Goal: Task Accomplishment & Management: Manage account settings

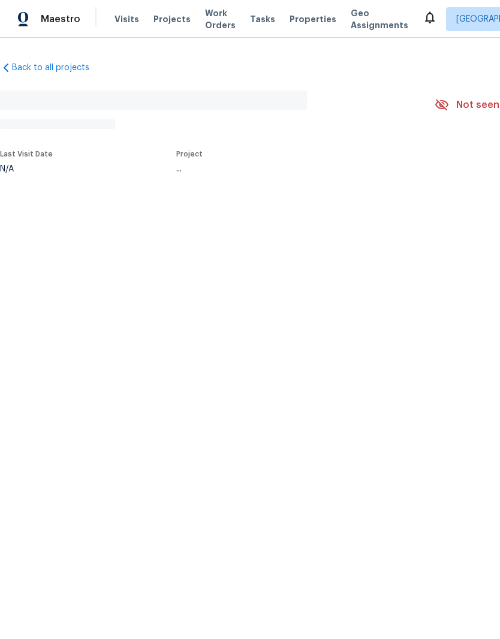
click at [177, 19] on span "Projects" at bounding box center [171, 19] width 37 height 12
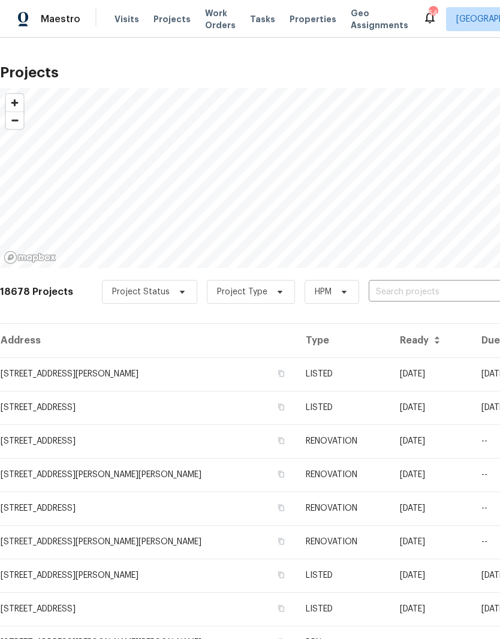
click at [382, 290] on input "text" at bounding box center [436, 292] width 137 height 19
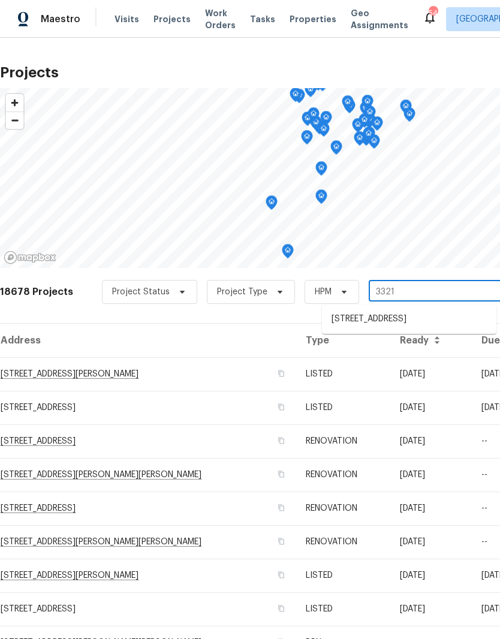
type input "3321"
click at [393, 321] on li "[STREET_ADDRESS]" at bounding box center [409, 319] width 174 height 20
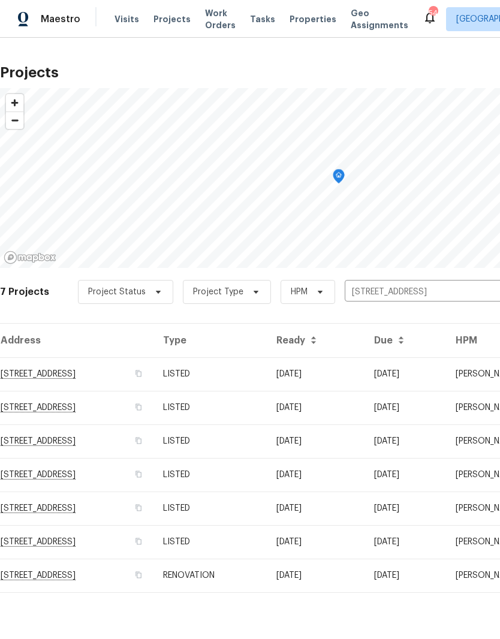
click at [139, 367] on td "3321 Beech Bluff Ln, Raleigh, NC 27616" at bounding box center [76, 374] width 153 height 34
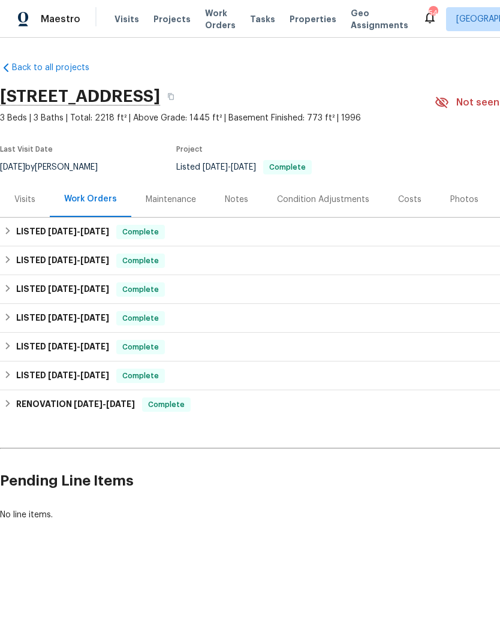
click at [465, 196] on div "Photos" at bounding box center [464, 199] width 28 height 12
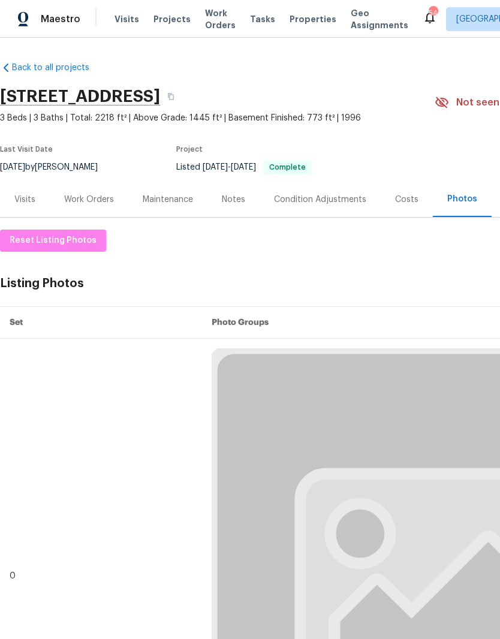
click at [406, 201] on div "Costs" at bounding box center [406, 199] width 23 height 12
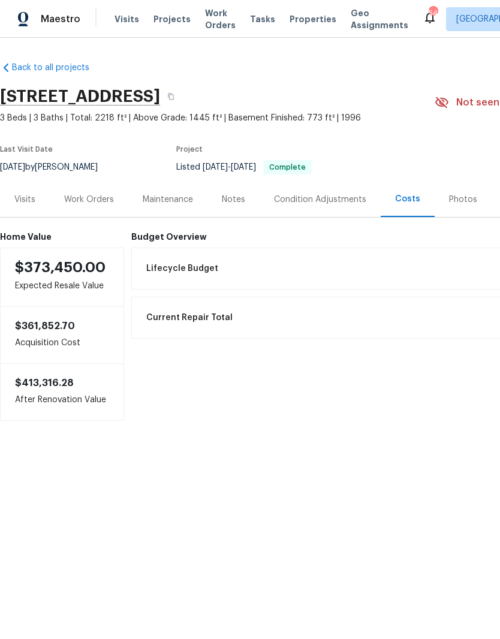
click at [453, 201] on div "Photos" at bounding box center [463, 199] width 28 height 12
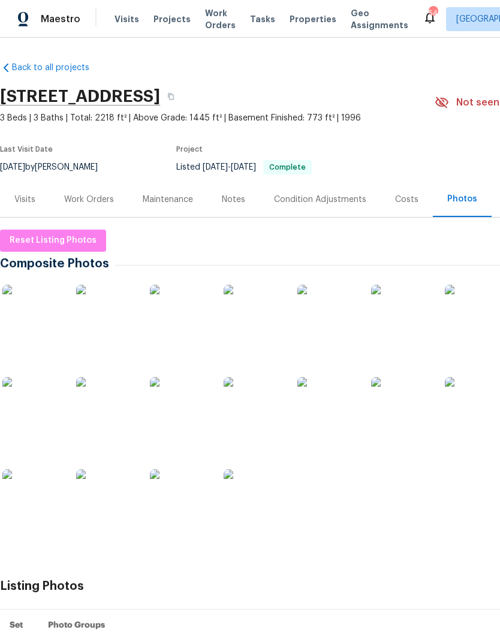
click at [35, 331] on img at bounding box center [32, 315] width 60 height 60
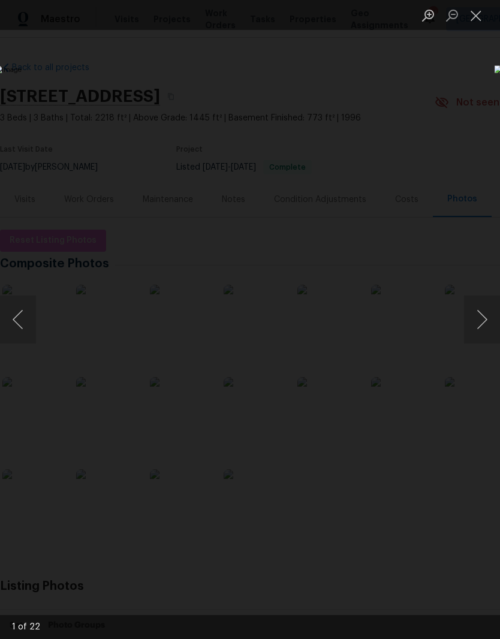
click at [485, 310] on button "Next image" at bounding box center [482, 319] width 36 height 48
click at [482, 313] on button "Next image" at bounding box center [482, 319] width 36 height 48
click at [480, 317] on button "Next image" at bounding box center [482, 319] width 36 height 48
click at [483, 316] on button "Next image" at bounding box center [482, 319] width 36 height 48
click at [485, 315] on button "Next image" at bounding box center [482, 319] width 36 height 48
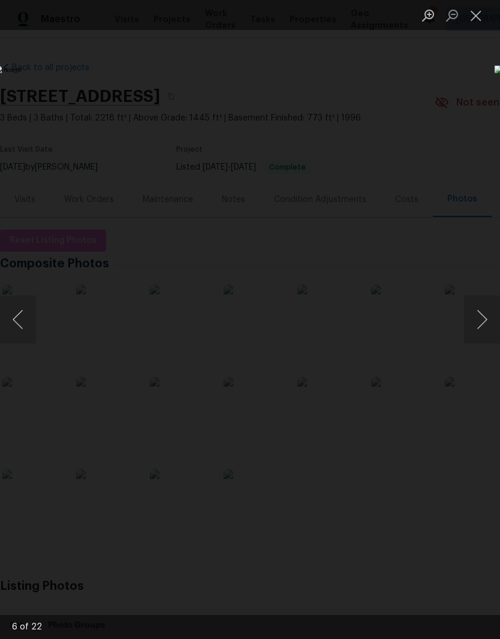
click at [480, 315] on button "Next image" at bounding box center [482, 319] width 36 height 48
click at [480, 314] on button "Next image" at bounding box center [482, 319] width 36 height 48
click at [477, 320] on button "Next image" at bounding box center [482, 319] width 36 height 48
click at [483, 321] on button "Next image" at bounding box center [482, 319] width 36 height 48
click at [480, 319] on button "Next image" at bounding box center [482, 319] width 36 height 48
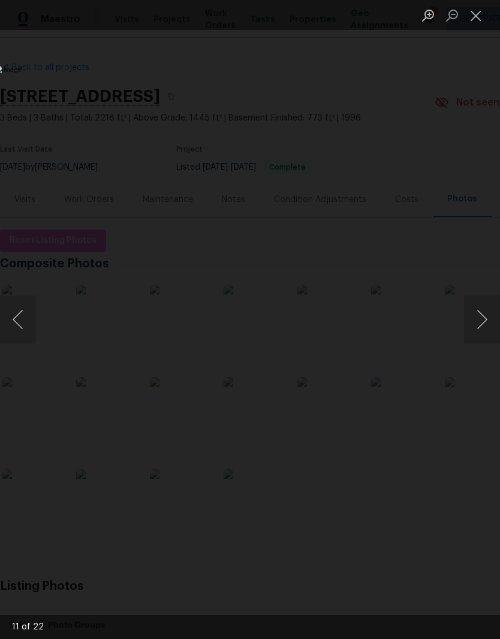
click at [476, 320] on button "Next image" at bounding box center [482, 319] width 36 height 48
click at [482, 323] on button "Next image" at bounding box center [482, 319] width 36 height 48
click at [480, 323] on button "Next image" at bounding box center [482, 319] width 36 height 48
click at [28, 328] on button "Previous image" at bounding box center [18, 319] width 36 height 48
click at [476, 19] on button "Close lightbox" at bounding box center [476, 15] width 24 height 21
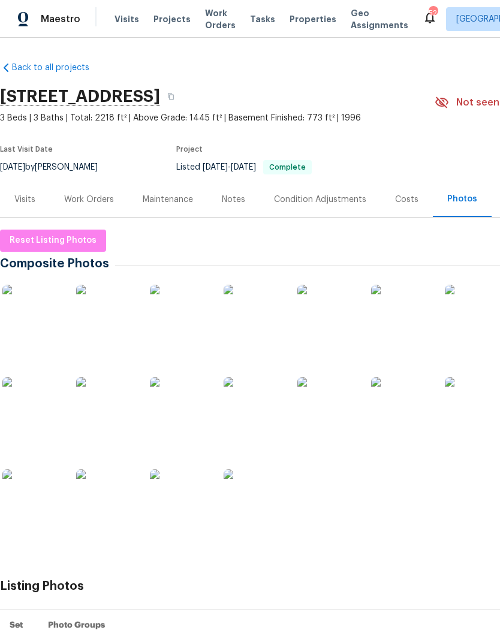
click at [163, 199] on div "Maintenance" at bounding box center [168, 199] width 50 height 12
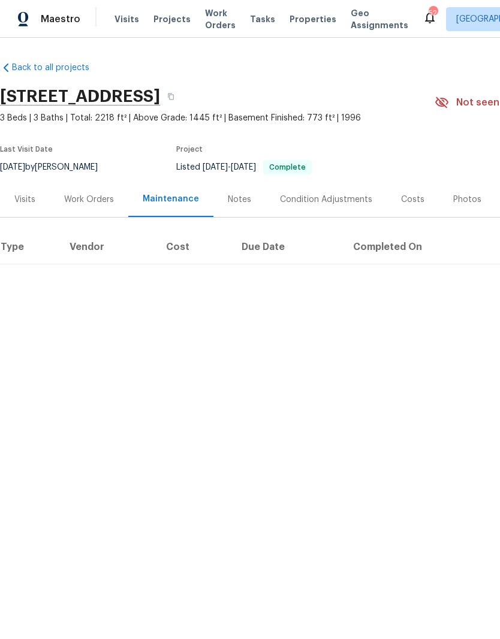
click at [110, 198] on div "Work Orders" at bounding box center [89, 199] width 50 height 12
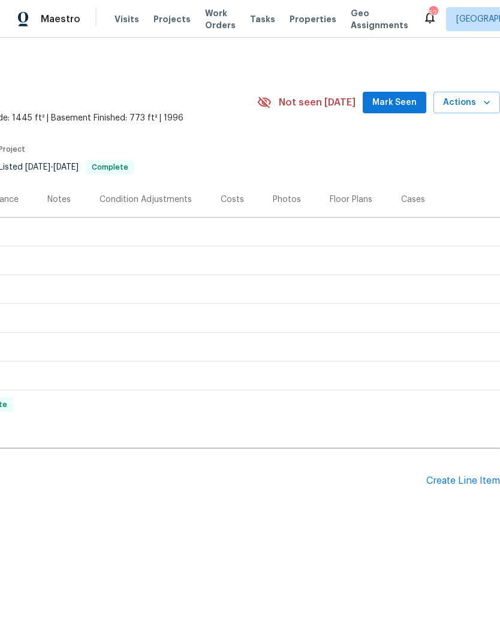
scroll to position [0, 177]
click at [455, 482] on div "Create Line Item" at bounding box center [463, 480] width 74 height 11
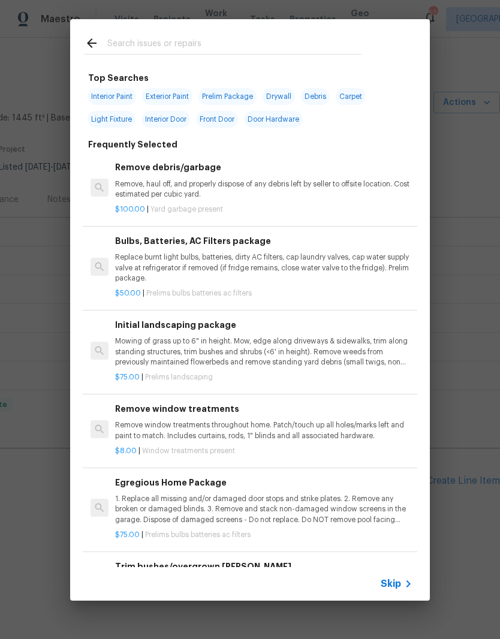
click at [196, 46] on input "text" at bounding box center [234, 45] width 254 height 18
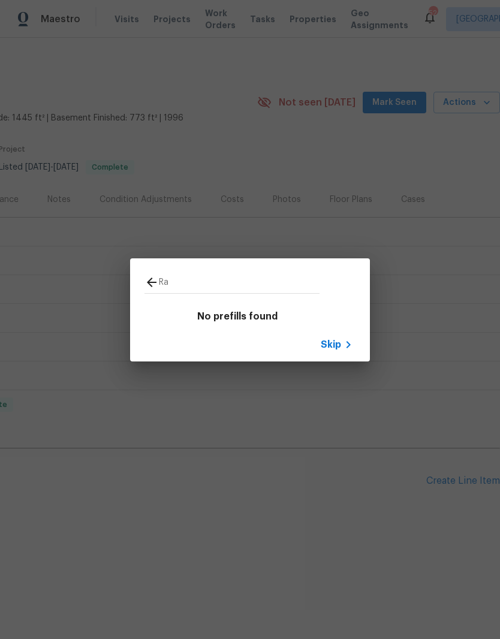
type input "R"
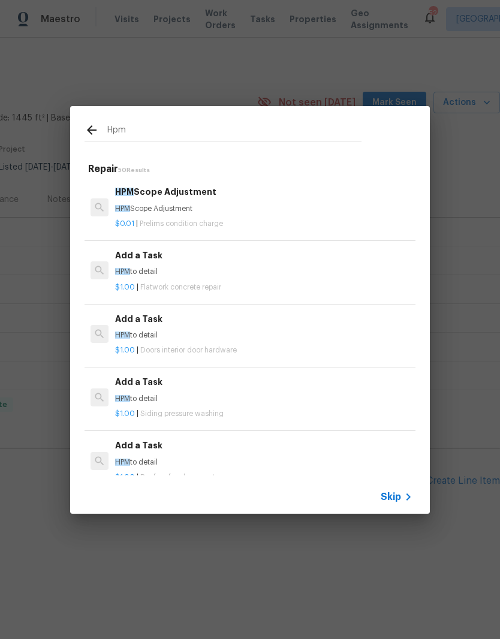
type input "Hpm"
click at [186, 207] on p "HPM Scope Adjustment" at bounding box center [263, 209] width 297 height 10
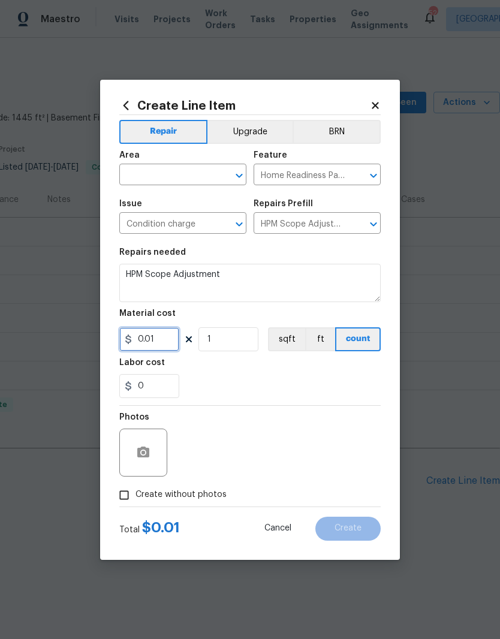
click at [170, 337] on input "0.01" at bounding box center [149, 339] width 60 height 24
type input "175"
click at [254, 277] on textarea "HPM Scope Adjustment" at bounding box center [249, 283] width 261 height 38
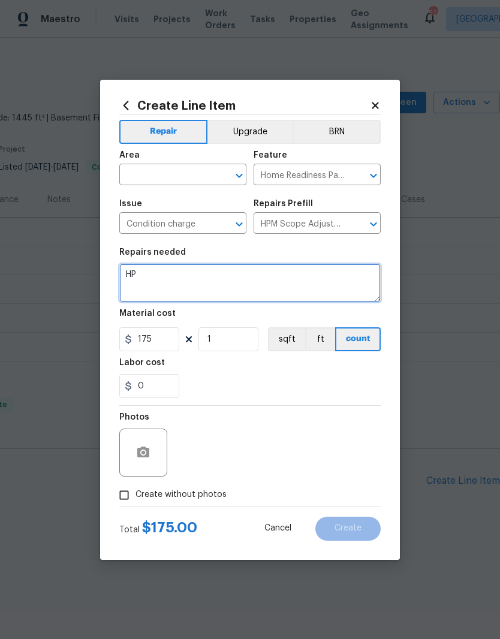
type textarea "H"
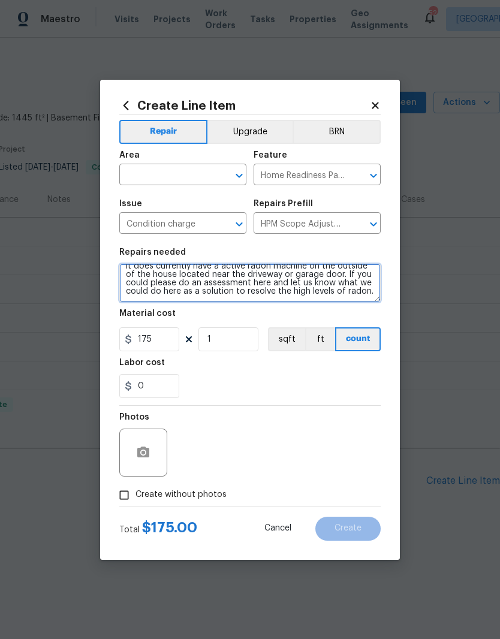
scroll to position [28, 0]
type textarea "Received a home inspection report from a potential buyer here that stated there…"
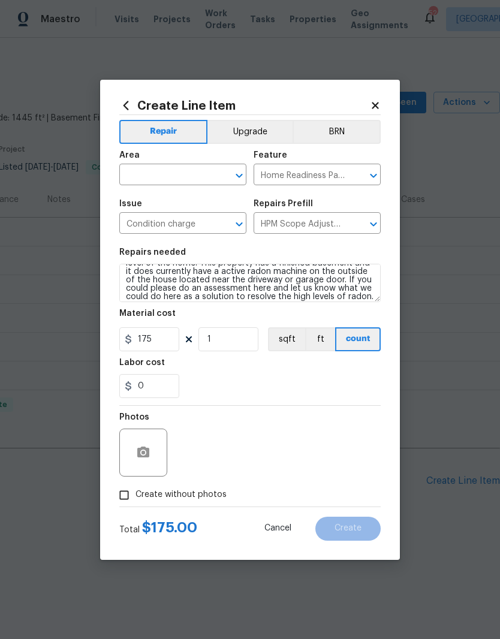
click at [189, 167] on input "text" at bounding box center [165, 176] width 93 height 19
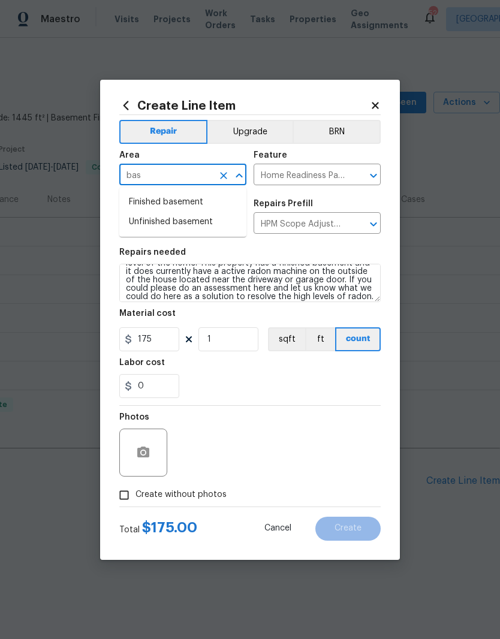
click at [196, 205] on li "Finished basement" at bounding box center [182, 202] width 127 height 20
type input "Finished basement"
click at [287, 371] on div "Labor cost" at bounding box center [249, 366] width 261 height 16
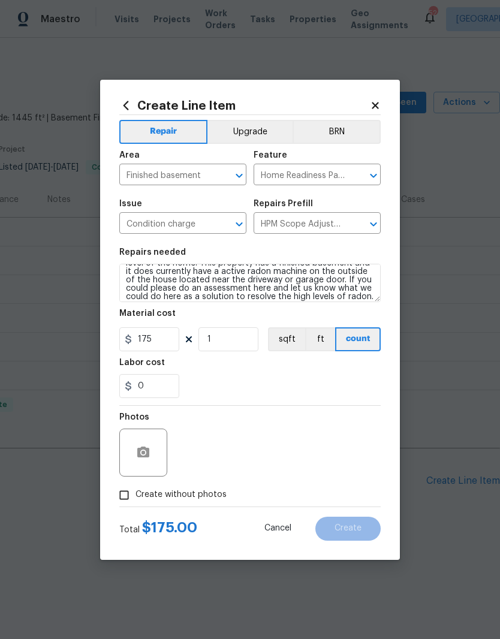
click at [133, 494] on input "Create without photos" at bounding box center [124, 494] width 23 height 23
click at [124, 491] on input "Create without photos" at bounding box center [124, 494] width 23 height 23
checkbox input "false"
click at [147, 455] on icon "button" at bounding box center [143, 451] width 12 height 11
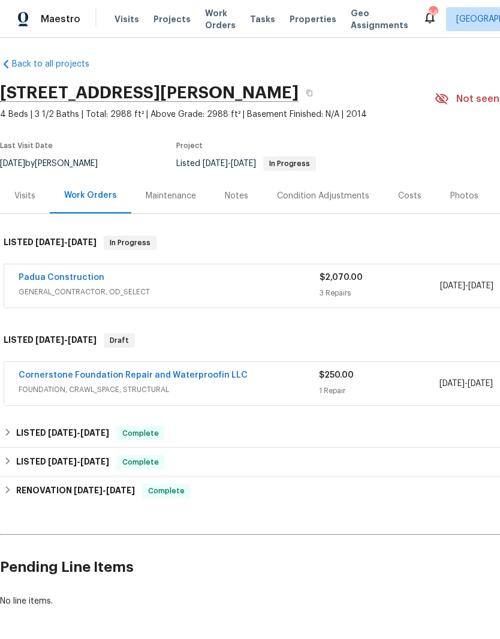
scroll to position [4, 0]
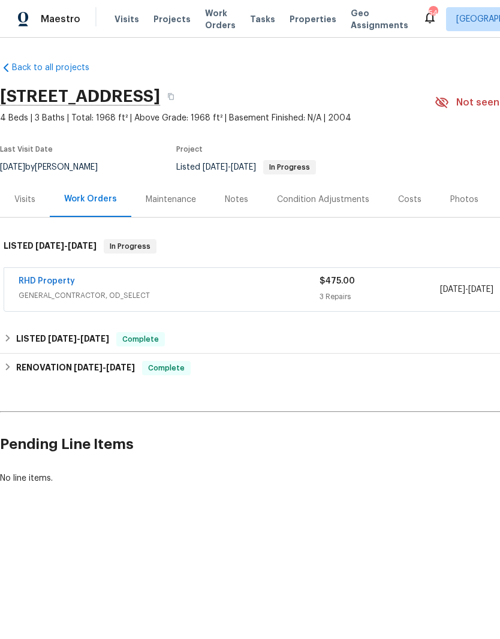
click at [131, 291] on span "GENERAL_CONTRACTOR, OD_SELECT" at bounding box center [169, 295] width 301 height 12
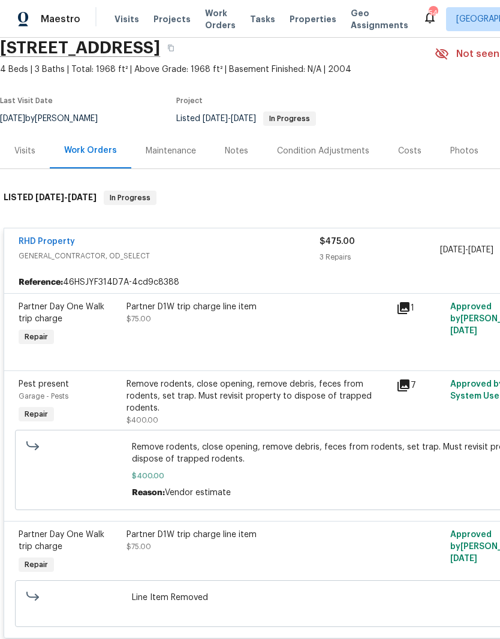
scroll to position [48, 0]
click at [65, 238] on link "RHD Property" at bounding box center [47, 242] width 56 height 8
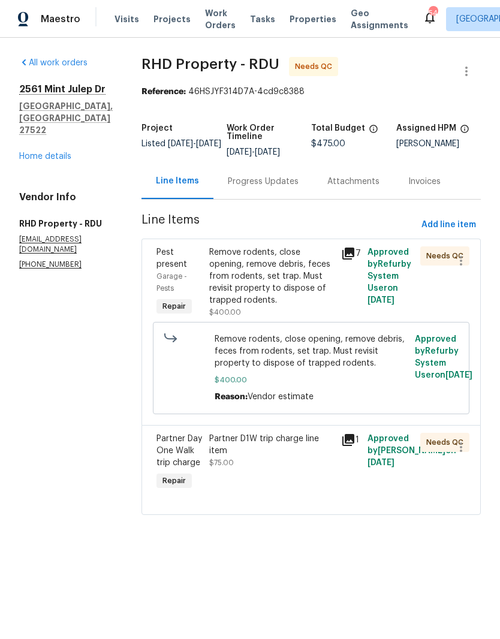
click at [279, 468] on div "Partner D1W trip charge line item $75.00" at bounding box center [271, 450] width 125 height 36
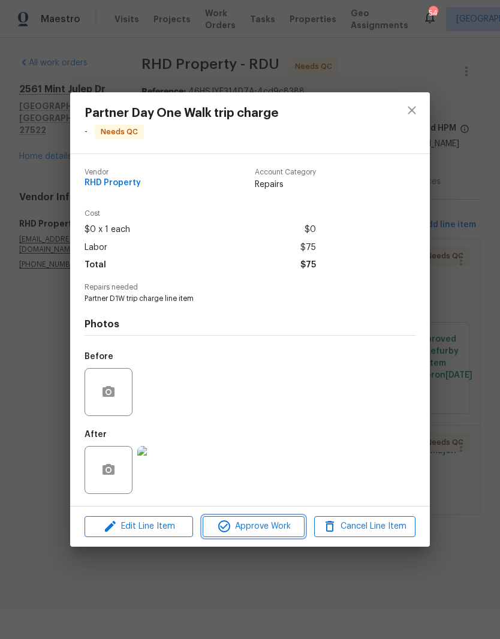
click at [258, 524] on span "Approve Work" at bounding box center [253, 526] width 94 height 15
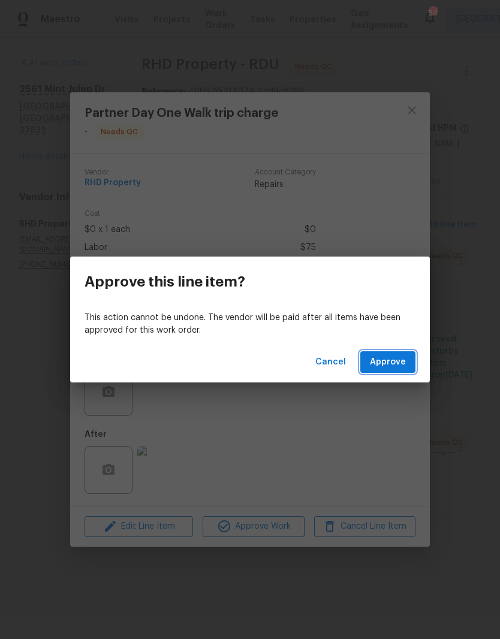
click at [394, 357] on span "Approve" at bounding box center [388, 362] width 36 height 15
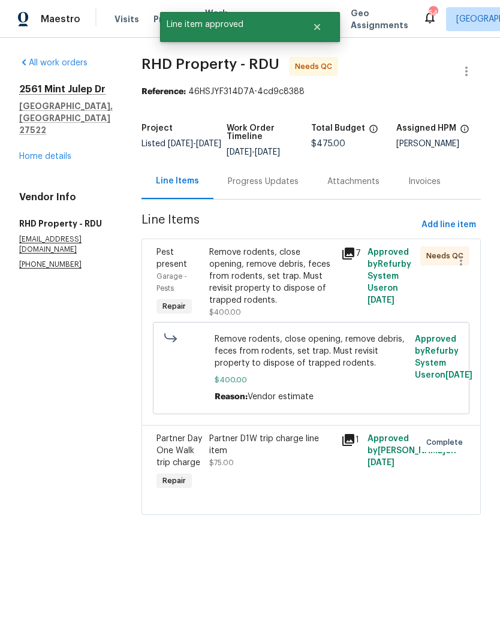
click at [283, 288] on div "Remove rodents, close opening, remove debris, feces from rodents, set trap. Mus…" at bounding box center [271, 276] width 125 height 60
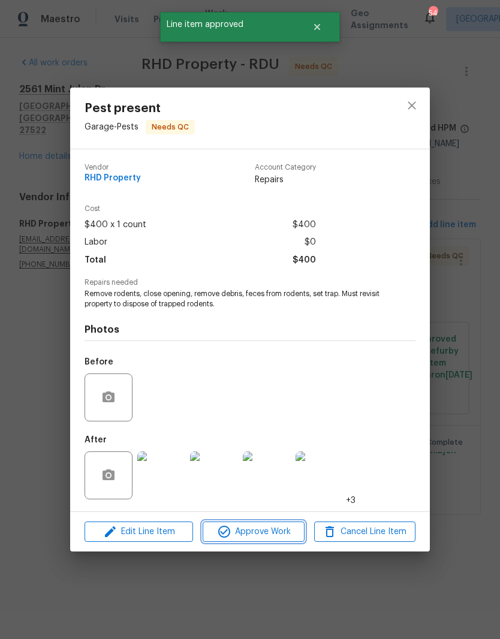
click at [267, 536] on span "Approve Work" at bounding box center [253, 531] width 94 height 15
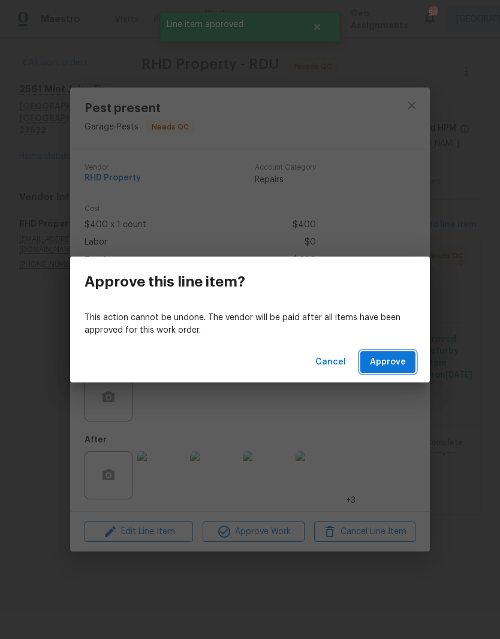
click at [406, 359] on button "Approve" at bounding box center [387, 362] width 55 height 22
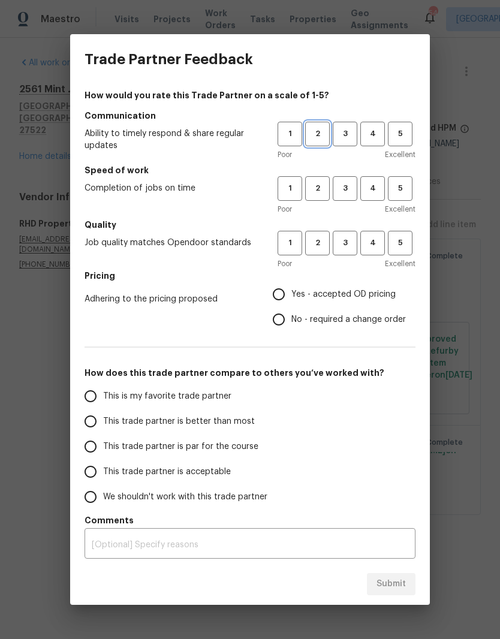
click at [317, 137] on span "2" at bounding box center [317, 134] width 22 height 14
click at [318, 194] on span "2" at bounding box center [317, 189] width 22 height 14
click at [289, 240] on span "1" at bounding box center [290, 243] width 22 height 14
click at [283, 322] on input "No - required a change order" at bounding box center [278, 319] width 25 height 25
radio input "true"
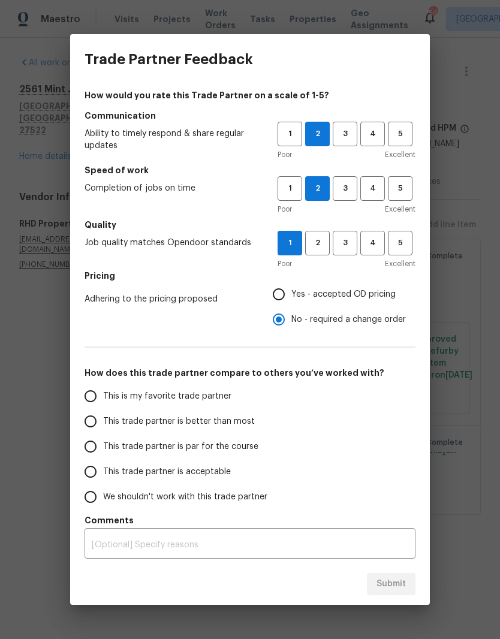
click at [101, 474] on input "This trade partner is acceptable" at bounding box center [90, 471] width 25 height 25
click at [106, 480] on label "This trade partner is acceptable" at bounding box center [172, 471] width 189 height 25
click at [103, 480] on input "This trade partner is acceptable" at bounding box center [90, 471] width 25 height 25
radio input "true"
click at [392, 591] on span "Submit" at bounding box center [390, 583] width 29 height 15
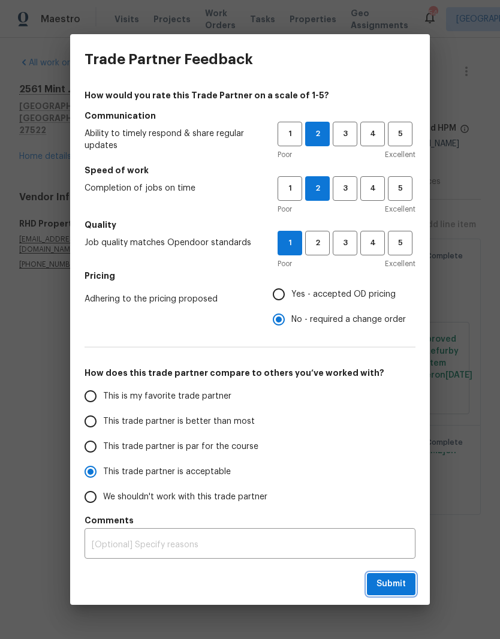
radio input "false"
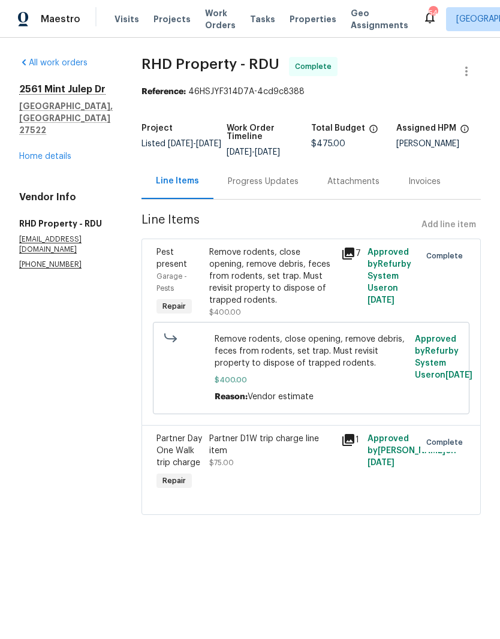
click at [58, 152] on link "Home details" at bounding box center [45, 156] width 52 height 8
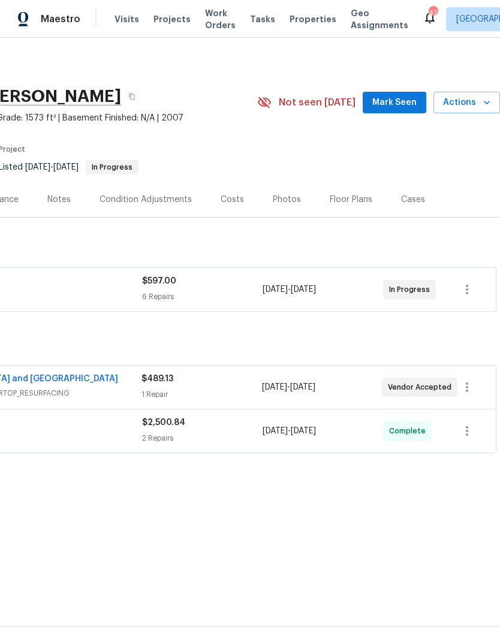
scroll to position [0, 177]
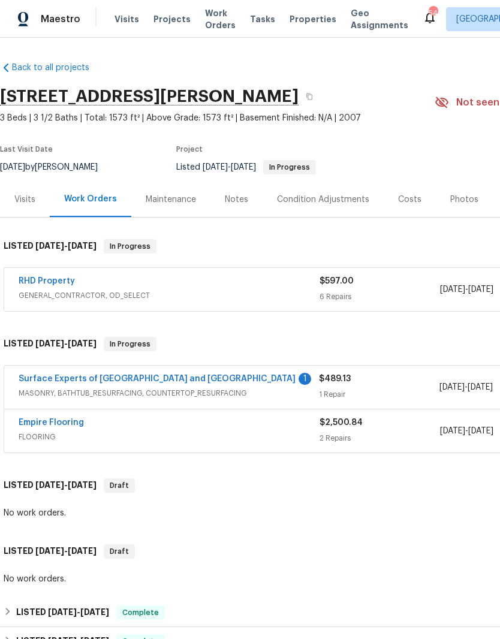
click at [165, 381] on link "Surface Experts of Durham and Chapel Hill" at bounding box center [157, 378] width 277 height 8
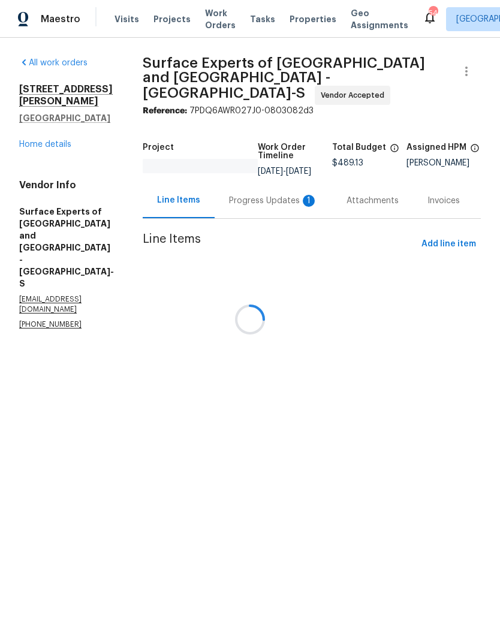
click at [298, 182] on div at bounding box center [250, 319] width 500 height 639
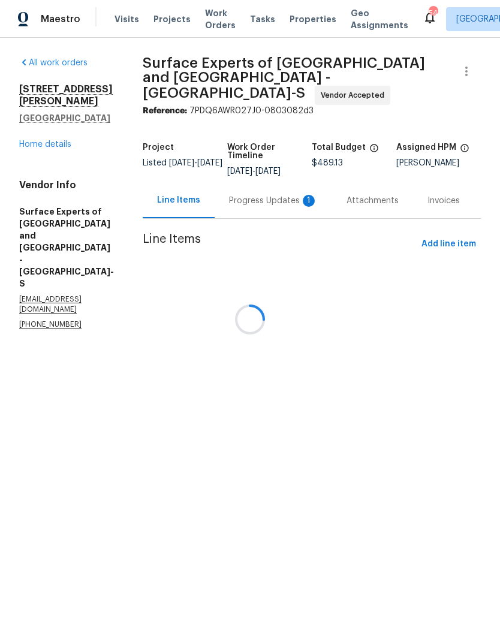
click at [291, 188] on div at bounding box center [250, 319] width 500 height 639
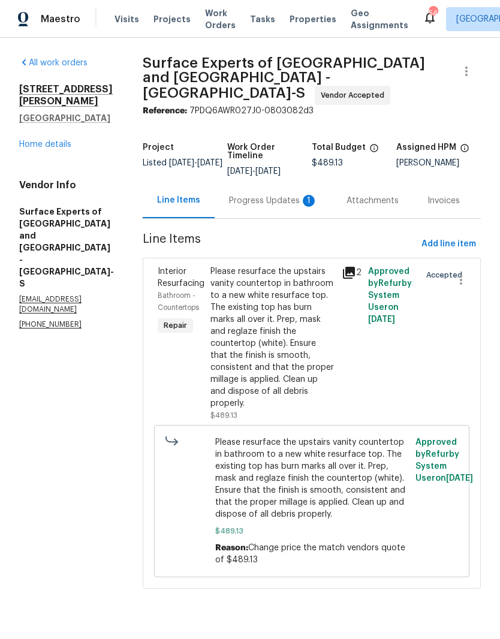
click at [261, 200] on div "Progress Updates 1" at bounding box center [273, 201] width 89 height 12
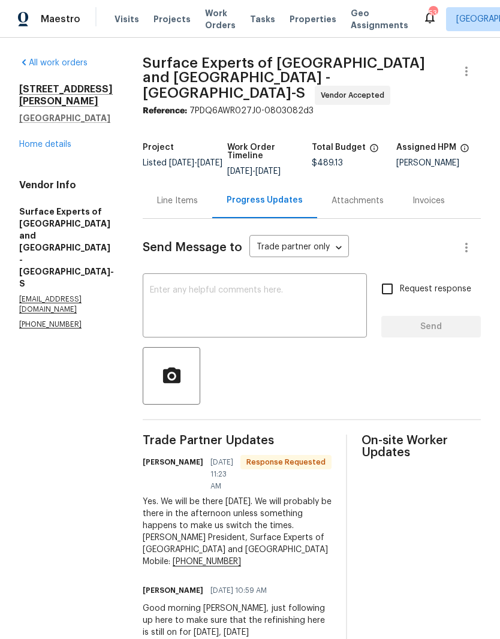
click at [217, 308] on textarea at bounding box center [255, 307] width 210 height 42
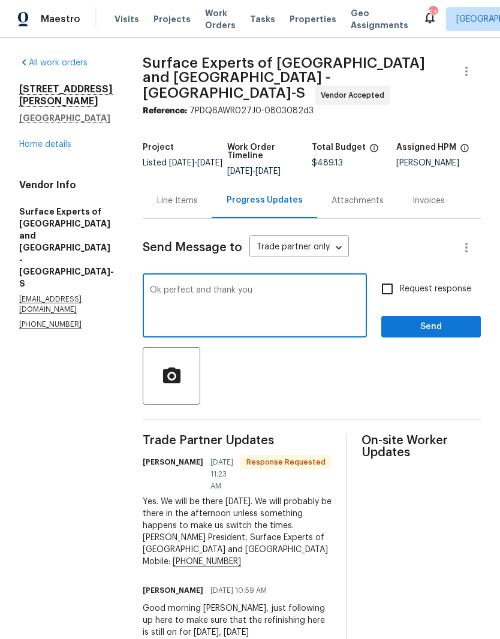
type textarea "Ok perfect and thank you"
click at [389, 281] on input "Request response" at bounding box center [386, 288] width 25 height 25
checkbox input "true"
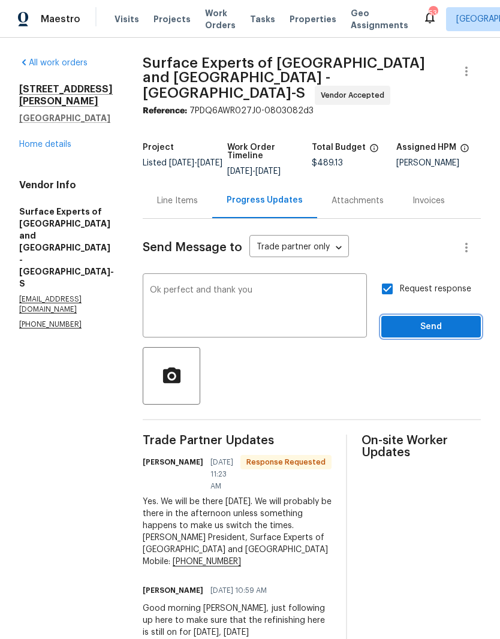
click at [418, 316] on button "Send" at bounding box center [430, 327] width 99 height 22
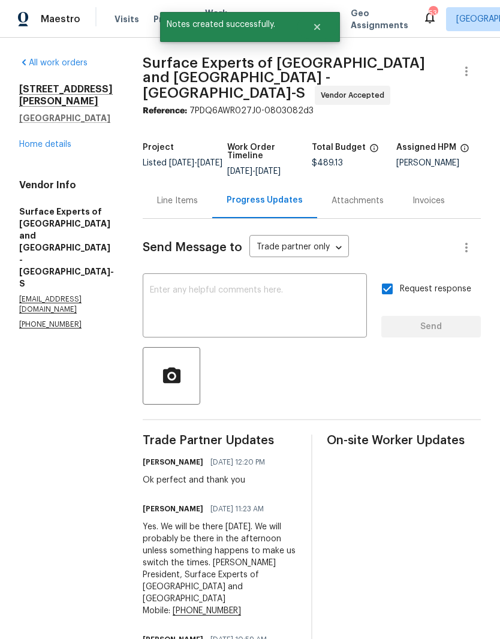
click at [66, 142] on link "Home details" at bounding box center [45, 144] width 52 height 8
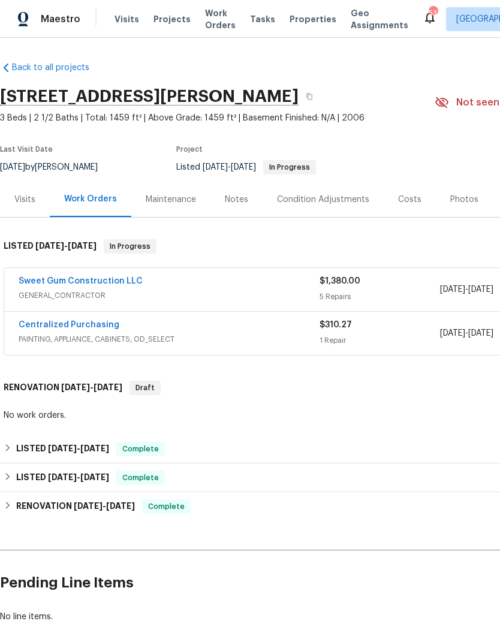
click at [122, 280] on link "Sweet Gum Construction LLC" at bounding box center [81, 281] width 124 height 8
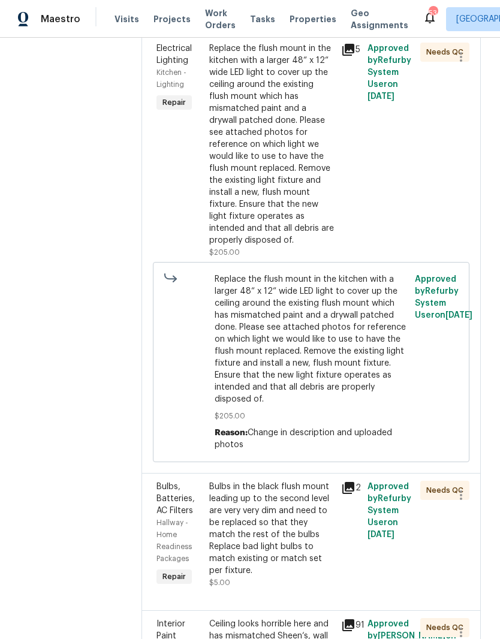
scroll to position [297, 0]
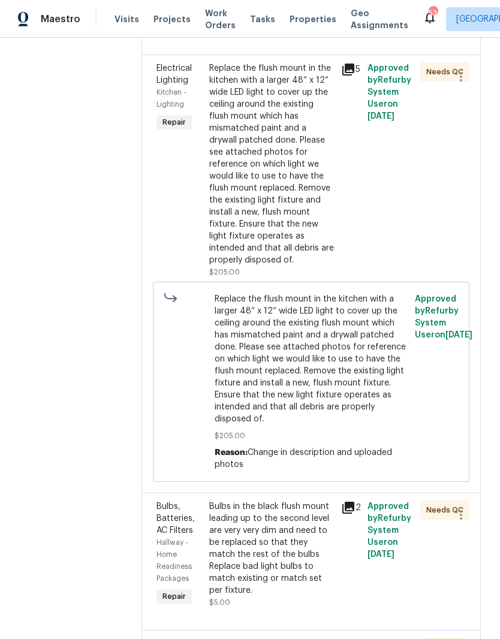
click at [293, 200] on div "Replace the flush mount in the kitchen with a larger 48“ x 12“ wide LED light t…" at bounding box center [271, 164] width 125 height 204
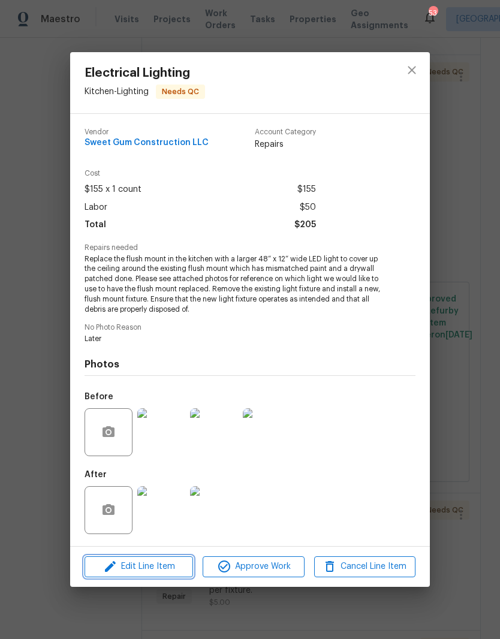
click at [156, 562] on span "Edit Line Item" at bounding box center [138, 566] width 101 height 15
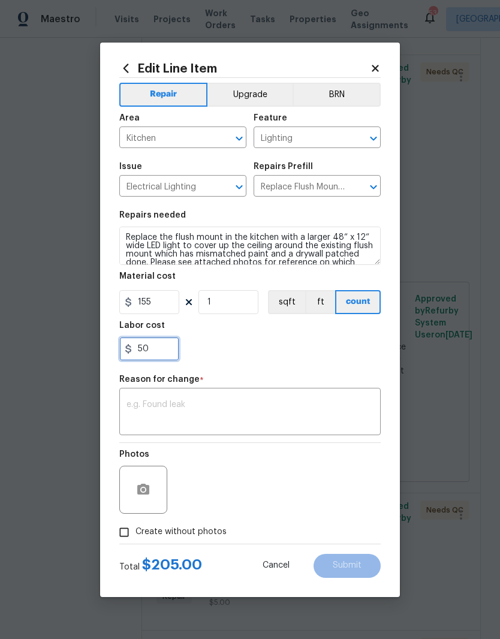
click at [169, 349] on input "50" at bounding box center [149, 349] width 60 height 24
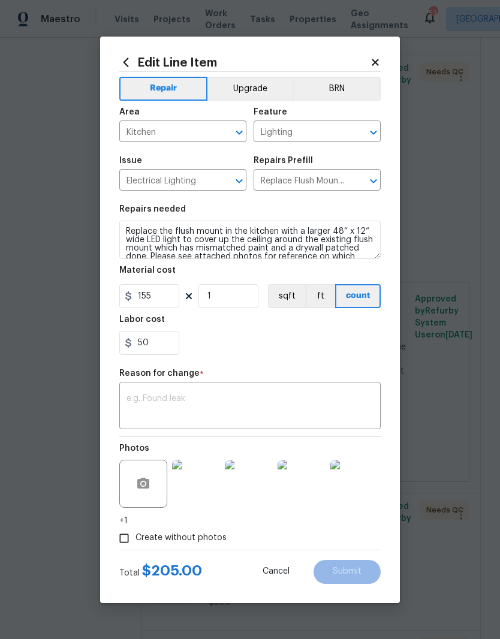
click at [410, 161] on body "Maestro Visits Projects Work Orders Tasks Properties Geo Assignments 53 Raleigh…" at bounding box center [250, 319] width 500 height 639
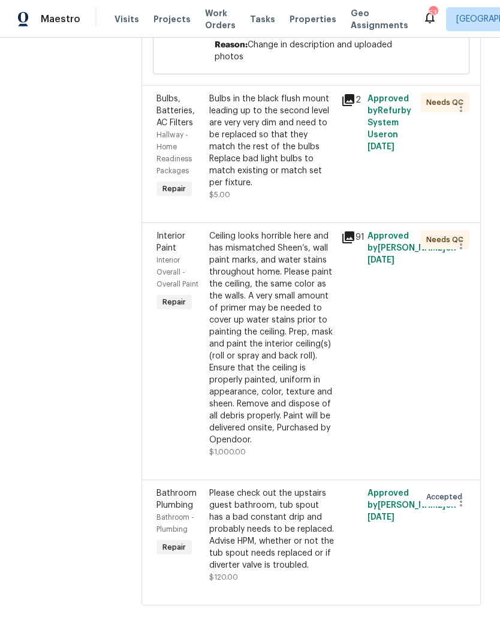
scroll to position [758, 0]
click at [280, 302] on div "Ceiling looks horrible here and has mismatched Sheen‘s, wall paint marks, and w…" at bounding box center [271, 338] width 125 height 216
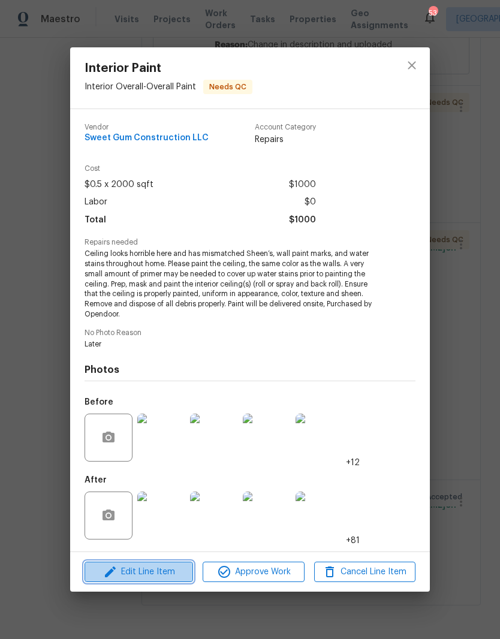
click at [125, 576] on span "Edit Line Item" at bounding box center [138, 571] width 101 height 15
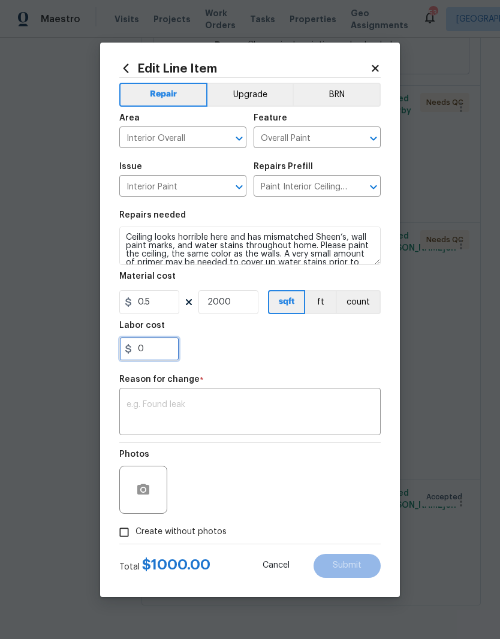
click at [156, 344] on input "0" at bounding box center [149, 349] width 60 height 24
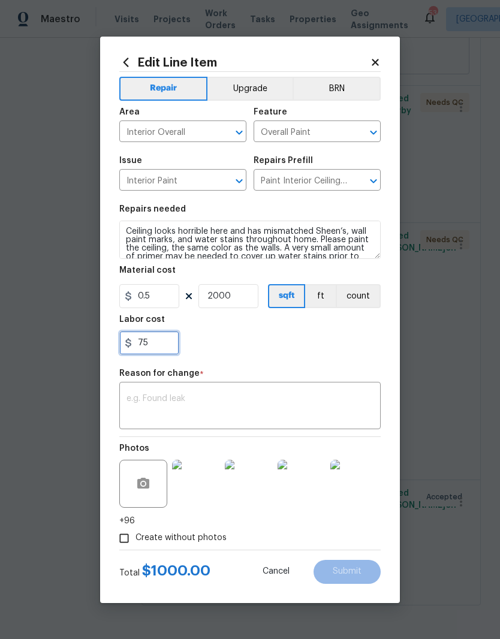
type input "75"
click at [262, 338] on div "75" at bounding box center [249, 343] width 261 height 24
click at [216, 395] on textarea at bounding box center [249, 406] width 247 height 25
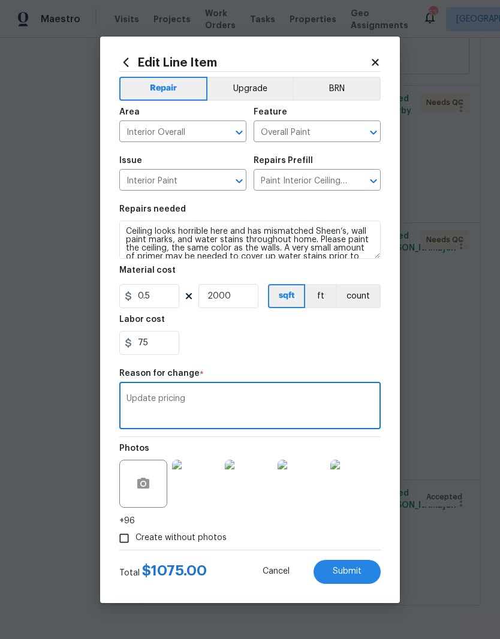
type textarea "Update pricing"
click at [332, 353] on div "75" at bounding box center [249, 343] width 261 height 24
click at [364, 574] on button "Submit" at bounding box center [346, 571] width 67 height 24
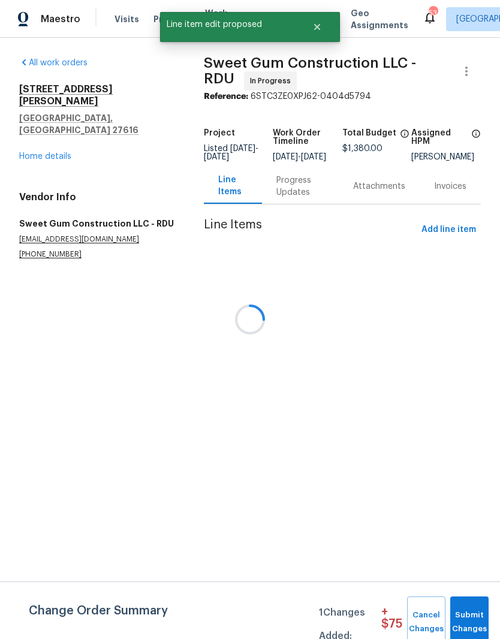
scroll to position [0, 0]
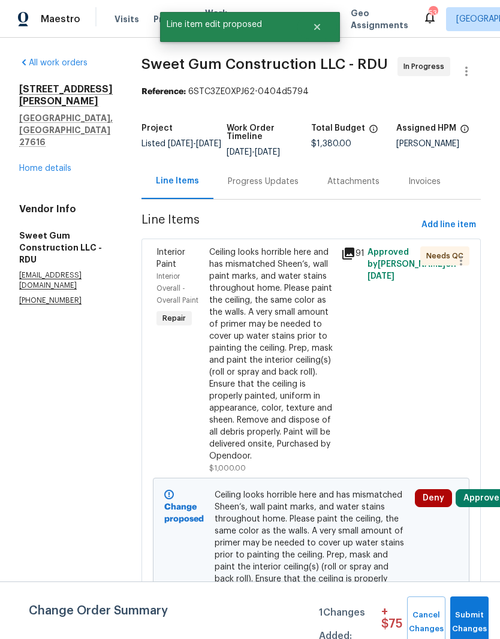
click at [485, 507] on button "Approve" at bounding box center [481, 498] width 52 height 18
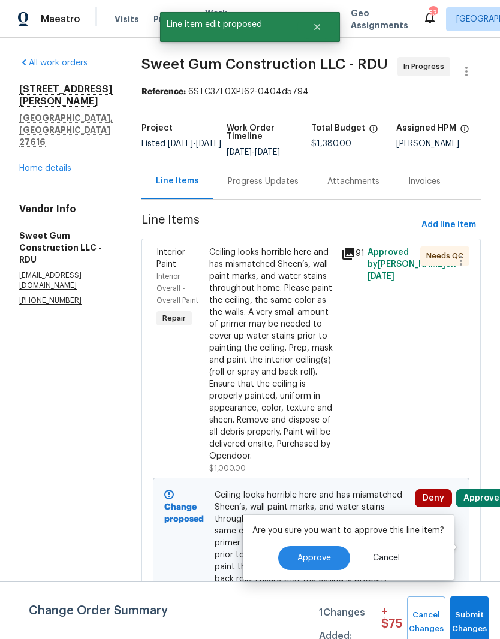
click at [325, 568] on button "Approve" at bounding box center [314, 558] width 72 height 24
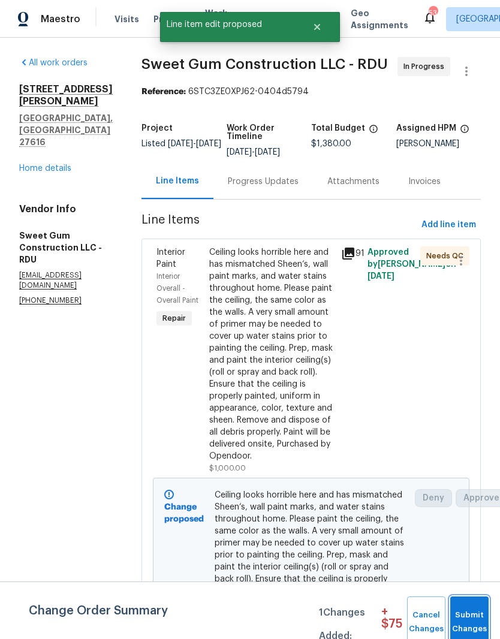
click at [476, 616] on span "Submit Changes" at bounding box center [469, 622] width 26 height 28
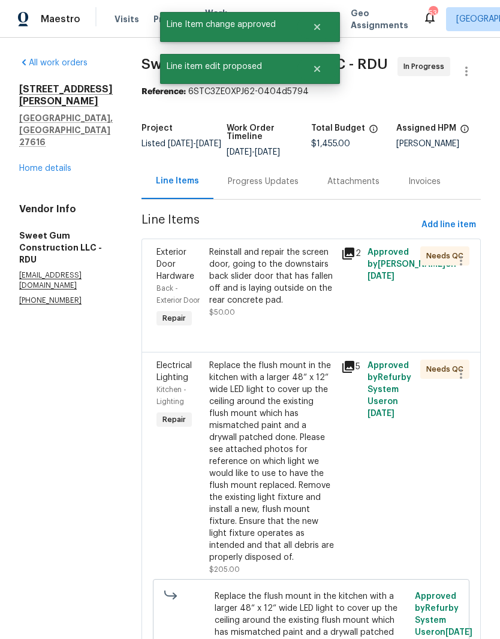
click at [304, 292] on div "Reinstall and repair the screen door, going to the downstairs back slider door …" at bounding box center [271, 276] width 125 height 60
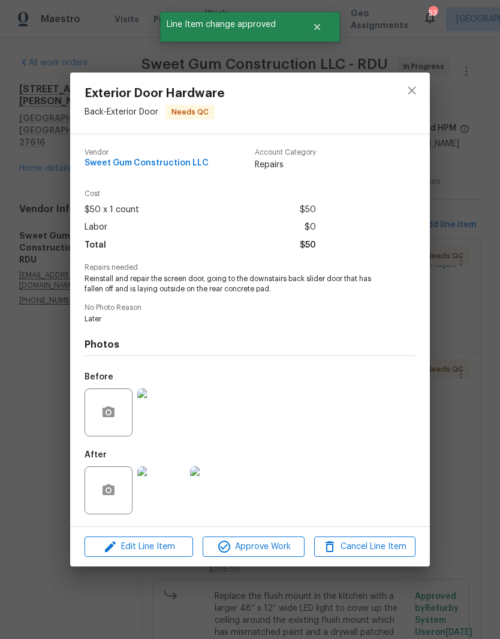
click at [165, 489] on img at bounding box center [161, 490] width 48 height 48
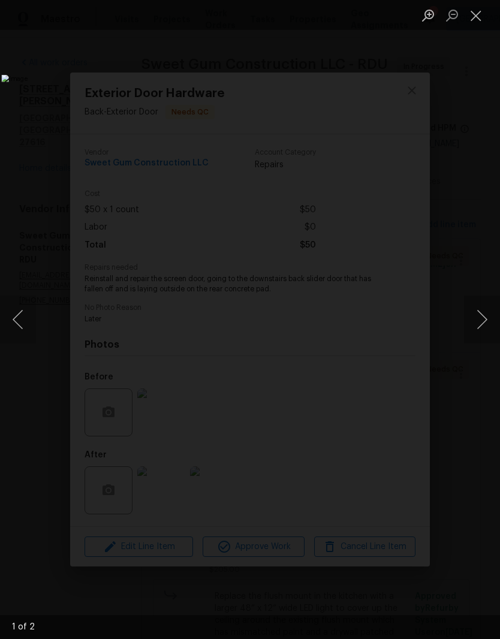
click at [485, 317] on button "Next image" at bounding box center [482, 319] width 36 height 48
click at [480, 328] on button "Next image" at bounding box center [482, 319] width 36 height 48
click at [479, 12] on button "Close lightbox" at bounding box center [476, 15] width 24 height 21
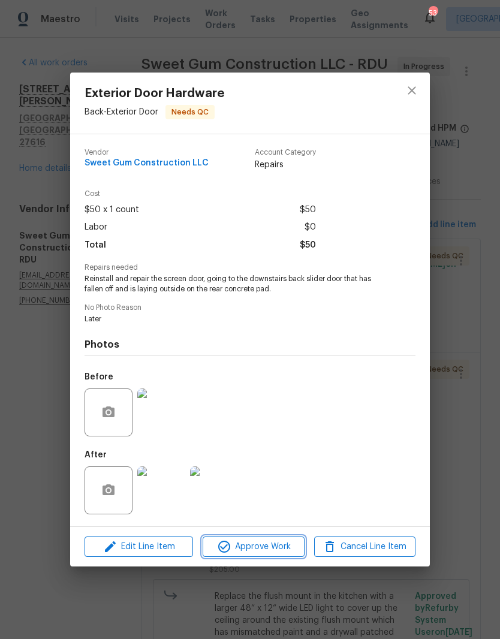
click at [250, 544] on span "Approve Work" at bounding box center [253, 546] width 94 height 15
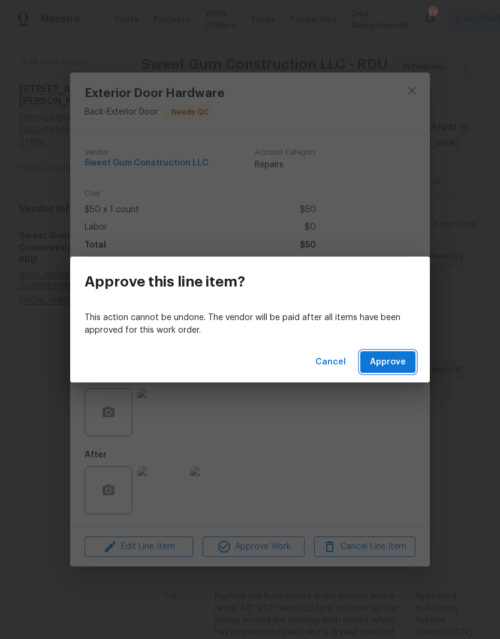
click at [395, 368] on span "Approve" at bounding box center [388, 362] width 36 height 15
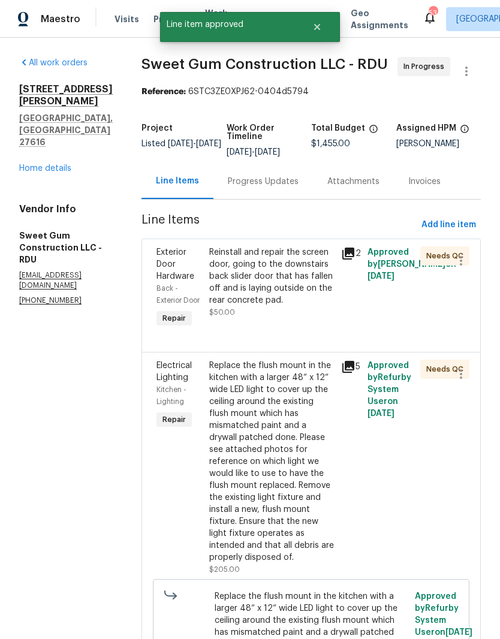
click at [307, 306] on div "Reinstall and repair the screen door, going to the downstairs back slider door …" at bounding box center [271, 276] width 125 height 60
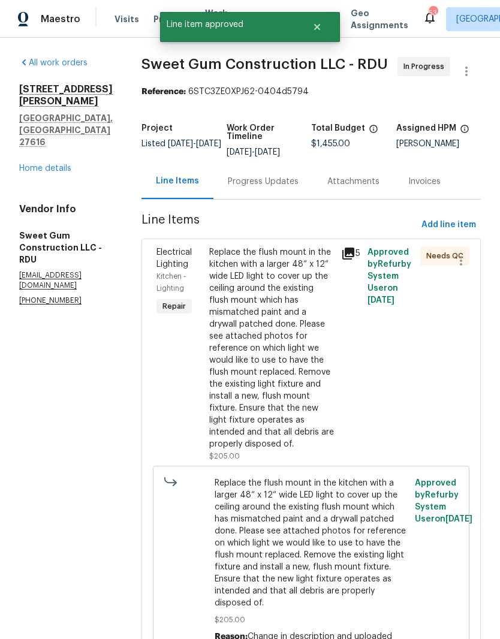
click at [285, 328] on div "Replace the flush mount in the kitchen with a larger 48“ x 12“ wide LED light t…" at bounding box center [271, 348] width 125 height 204
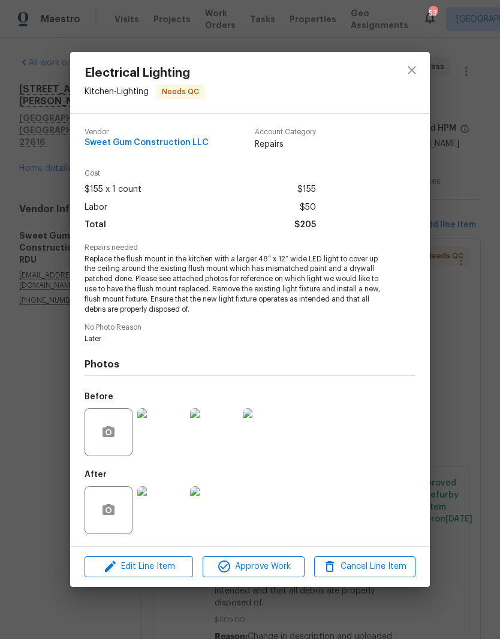
click at [158, 518] on img at bounding box center [161, 510] width 48 height 48
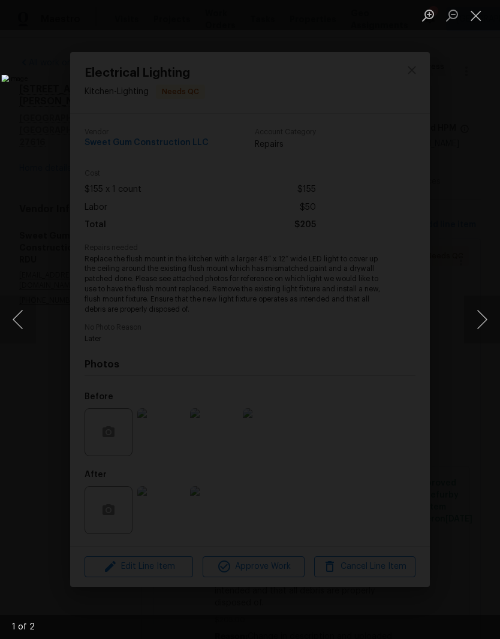
click at [483, 310] on button "Next image" at bounding box center [482, 319] width 36 height 48
click at [482, 316] on button "Next image" at bounding box center [482, 319] width 36 height 48
click at [480, 319] on button "Next image" at bounding box center [482, 319] width 36 height 48
click at [480, 310] on button "Next image" at bounding box center [482, 319] width 36 height 48
click at [482, 325] on button "Next image" at bounding box center [482, 319] width 36 height 48
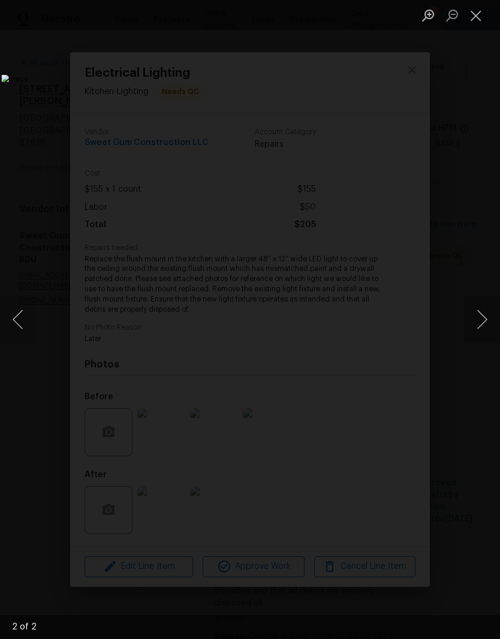
click at [485, 16] on button "Close lightbox" at bounding box center [476, 15] width 24 height 21
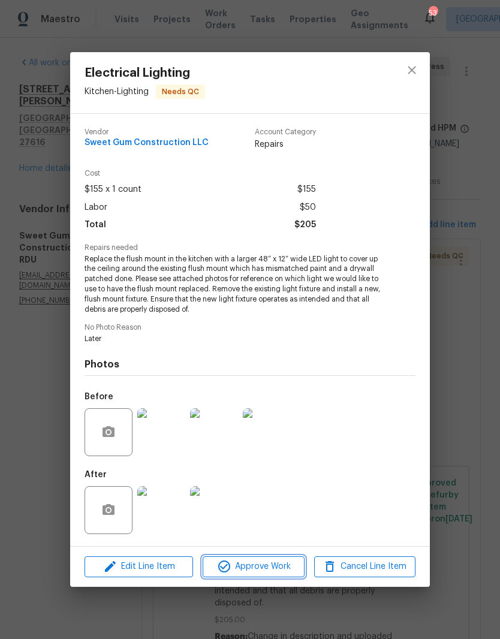
click at [264, 564] on span "Approve Work" at bounding box center [253, 566] width 94 height 15
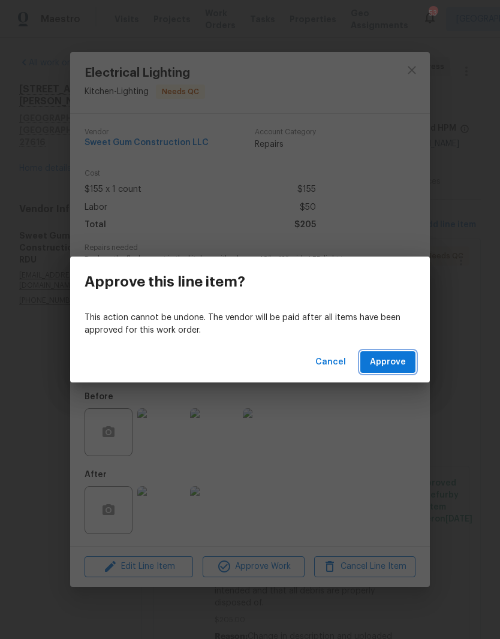
click at [398, 360] on span "Approve" at bounding box center [388, 362] width 36 height 15
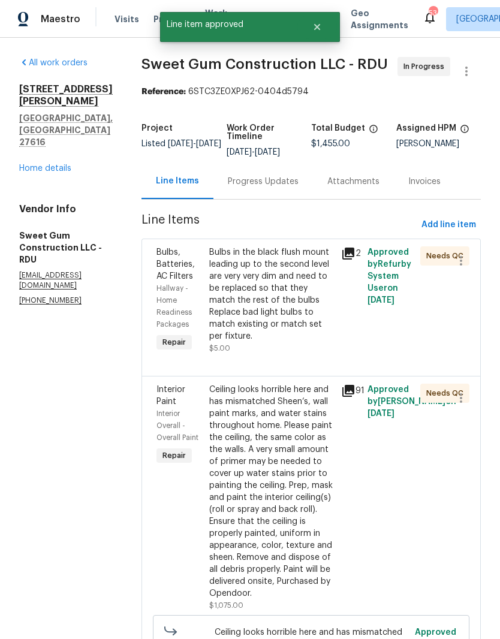
click at [288, 308] on div "Bulbs in the black flush mount leading up to the second level are very very dim…" at bounding box center [271, 294] width 125 height 96
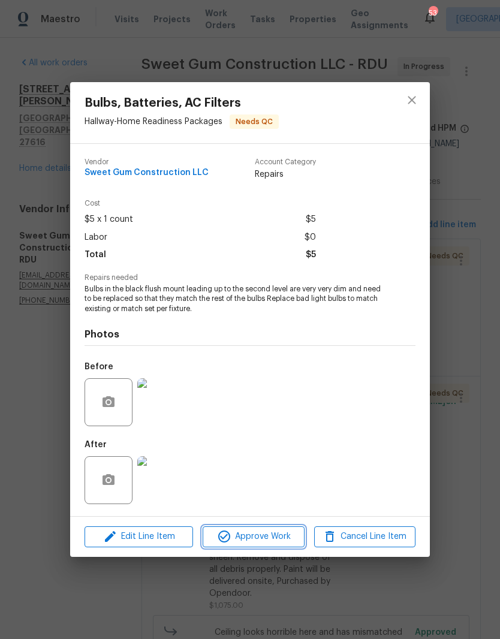
click at [262, 531] on span "Approve Work" at bounding box center [253, 536] width 94 height 15
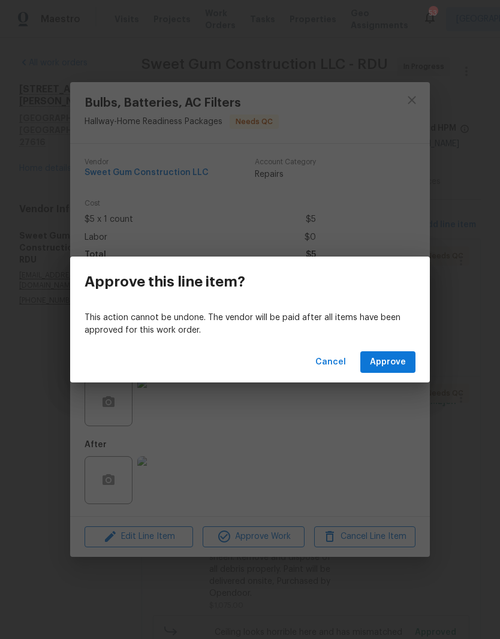
click at [400, 358] on span "Approve" at bounding box center [388, 362] width 36 height 15
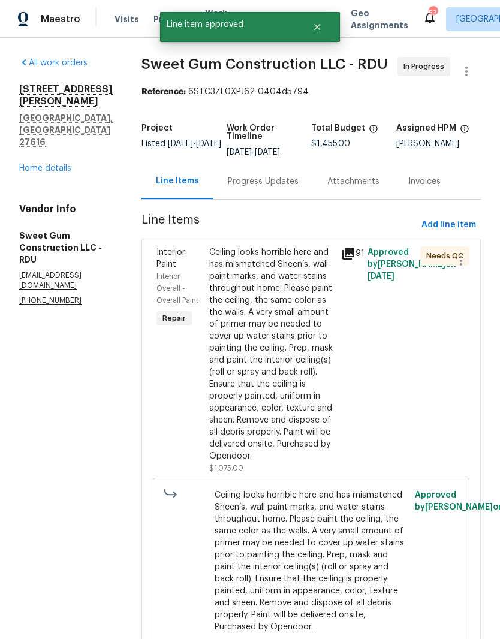
click at [301, 355] on div "Ceiling looks horrible here and has mismatched Sheen‘s, wall paint marks, and w…" at bounding box center [271, 354] width 125 height 216
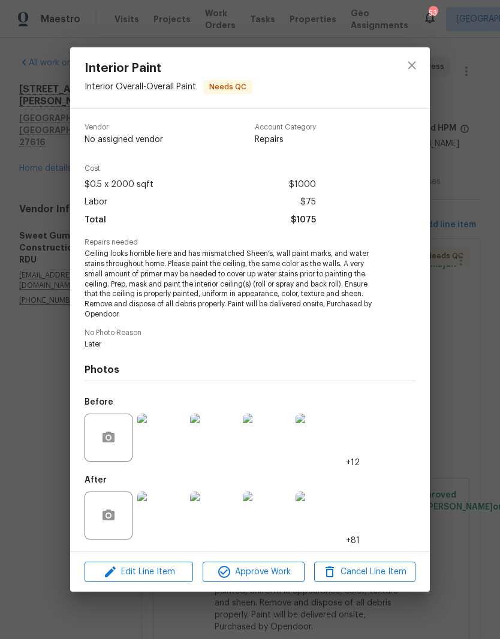
click at [182, 503] on img at bounding box center [161, 515] width 48 height 48
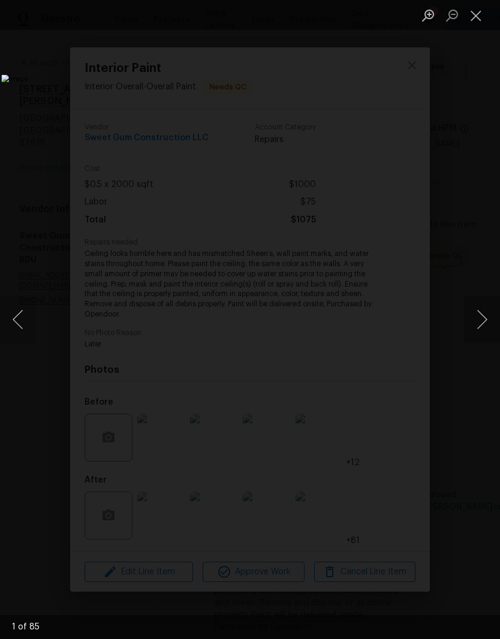
click at [477, 325] on button "Next image" at bounding box center [482, 319] width 36 height 48
click at [479, 317] on button "Next image" at bounding box center [482, 319] width 36 height 48
click at [479, 310] on button "Next image" at bounding box center [482, 319] width 36 height 48
click at [479, 317] on button "Next image" at bounding box center [482, 319] width 36 height 48
click at [482, 323] on button "Next image" at bounding box center [482, 319] width 36 height 48
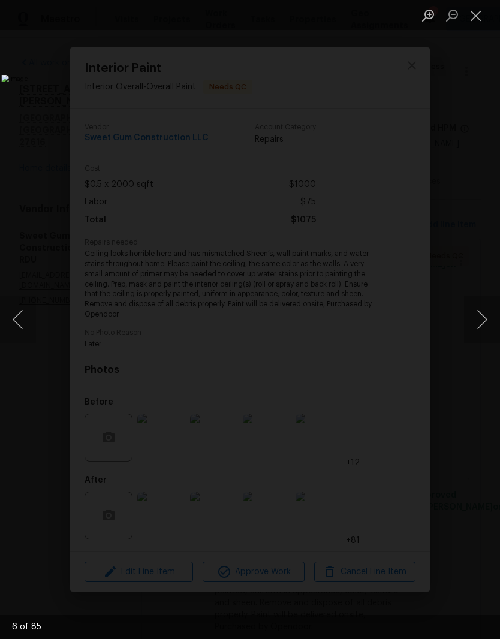
click at [483, 320] on button "Next image" at bounding box center [482, 319] width 36 height 48
click at [483, 316] on button "Next image" at bounding box center [482, 319] width 36 height 48
click at [483, 322] on button "Next image" at bounding box center [482, 319] width 36 height 48
click at [483, 325] on button "Next image" at bounding box center [482, 319] width 36 height 48
click at [483, 313] on button "Next image" at bounding box center [482, 319] width 36 height 48
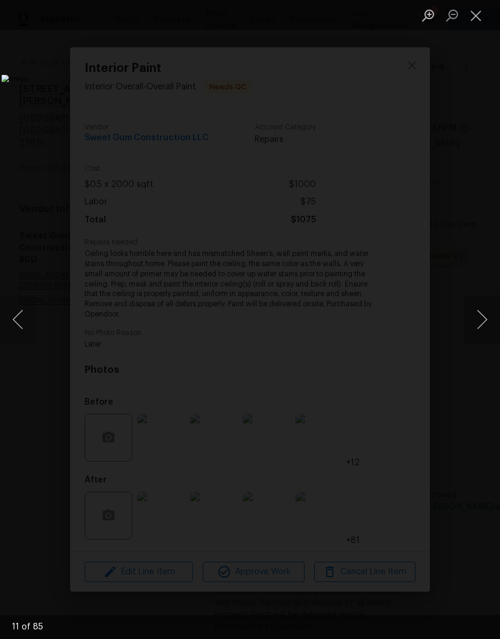
click at [482, 321] on button "Next image" at bounding box center [482, 319] width 36 height 48
click at [483, 322] on button "Next image" at bounding box center [482, 319] width 36 height 48
click at [485, 323] on button "Next image" at bounding box center [482, 319] width 36 height 48
click at [14, 318] on button "Previous image" at bounding box center [18, 319] width 36 height 48
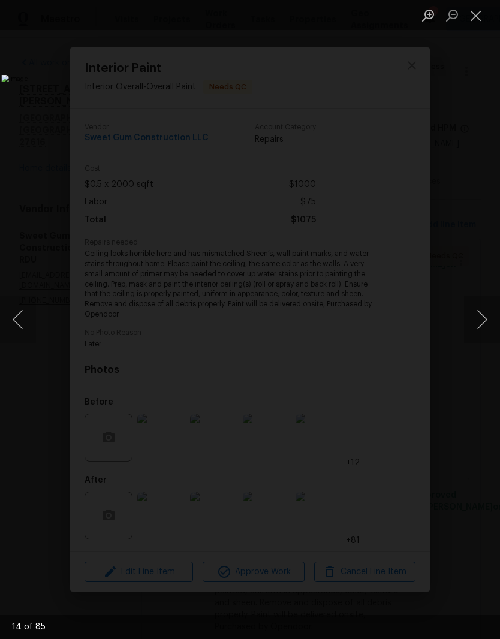
click at [483, 320] on button "Next image" at bounding box center [482, 319] width 36 height 48
click at [472, 324] on button "Next image" at bounding box center [482, 319] width 36 height 48
click at [482, 326] on button "Next image" at bounding box center [482, 319] width 36 height 48
click at [482, 334] on button "Next image" at bounding box center [482, 319] width 36 height 48
click at [482, 323] on button "Next image" at bounding box center [482, 319] width 36 height 48
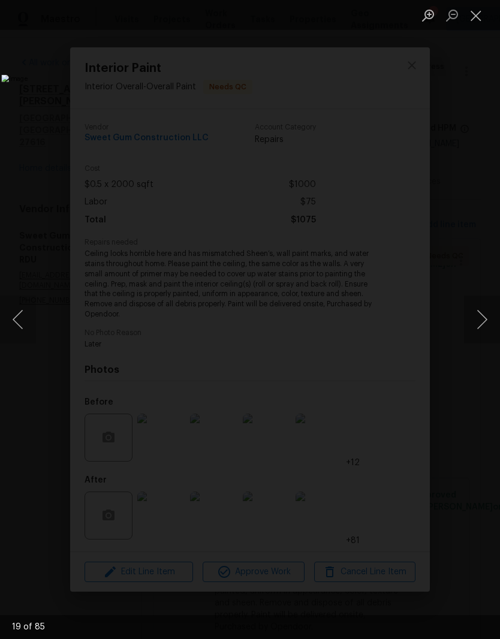
click at [482, 325] on button "Next image" at bounding box center [482, 319] width 36 height 48
click at [485, 14] on button "Close lightbox" at bounding box center [476, 15] width 24 height 21
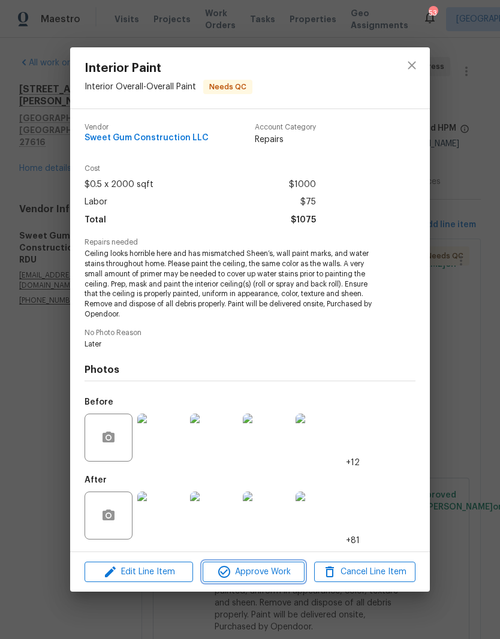
click at [264, 578] on span "Approve Work" at bounding box center [253, 571] width 94 height 15
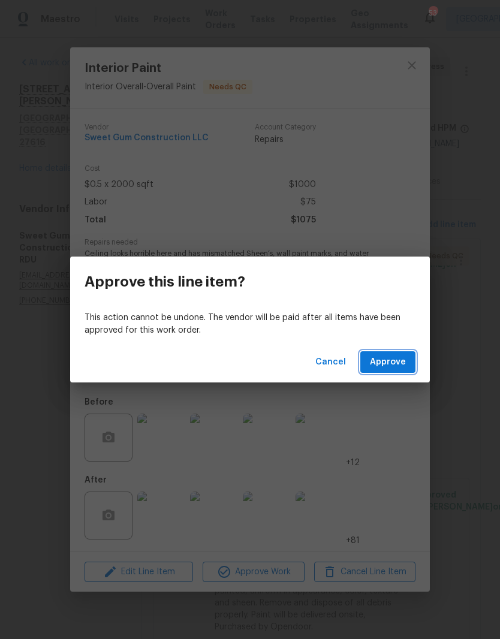
click at [403, 353] on button "Approve" at bounding box center [387, 362] width 55 height 22
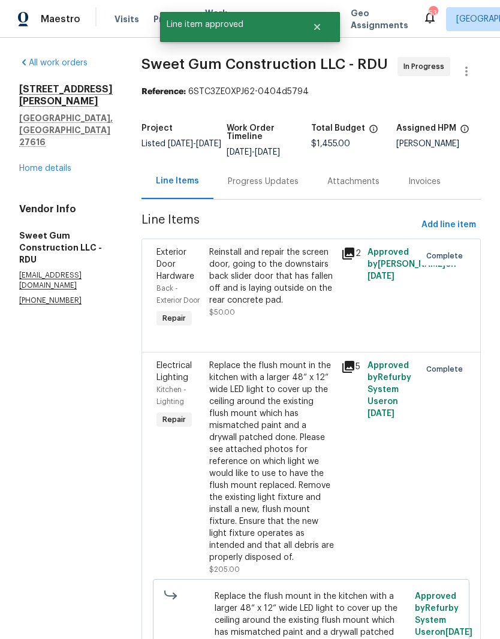
click at [63, 125] on div "5107 Sandy Banks Rd Raleigh, NC 27616 Home details" at bounding box center [65, 128] width 93 height 91
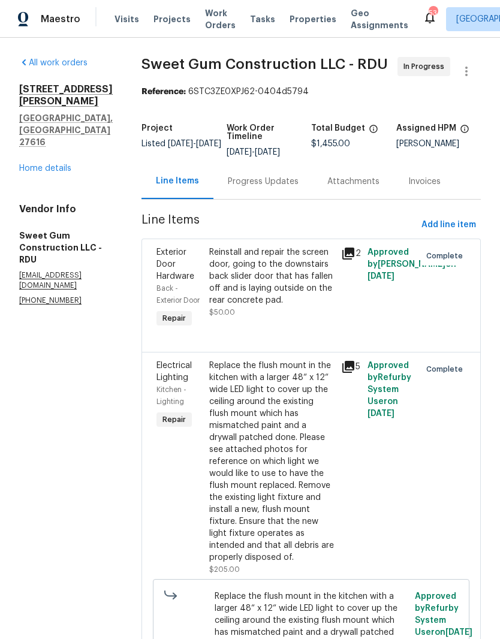
click at [65, 164] on link "Home details" at bounding box center [45, 168] width 52 height 8
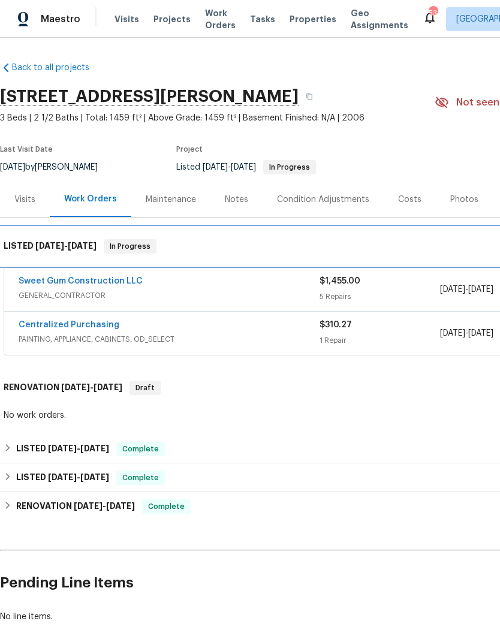
click at [173, 264] on div "LISTED 9/24/25 - 9/30/25 In Progress" at bounding box center [338, 246] width 677 height 38
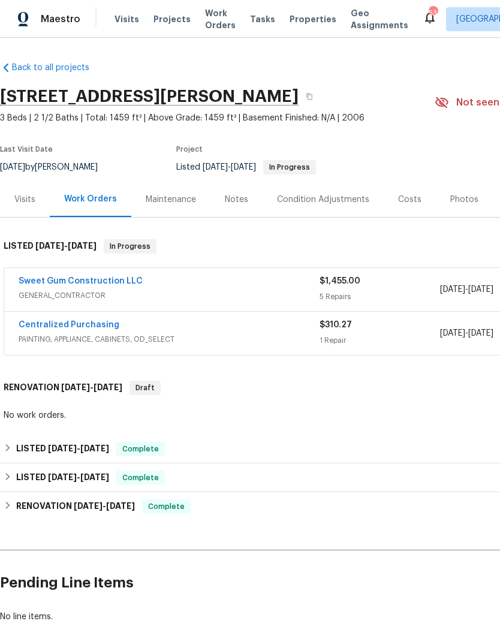
click at [131, 279] on link "Sweet Gum Construction LLC" at bounding box center [81, 281] width 124 height 8
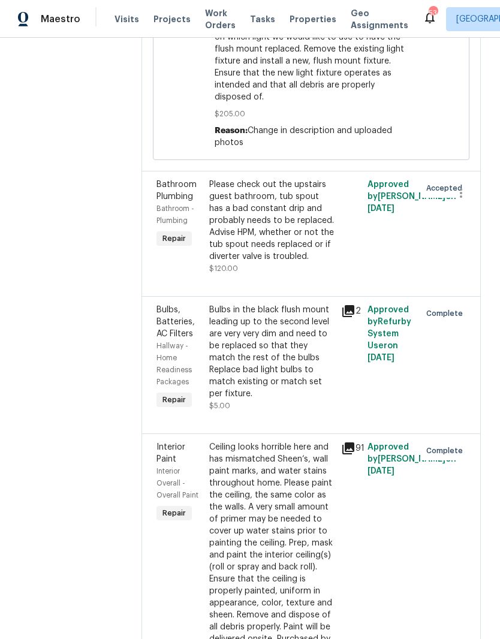
scroll to position [618, 0]
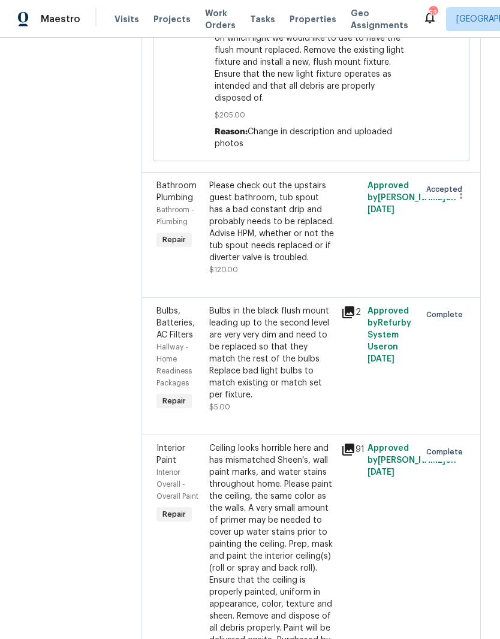
click at [319, 264] on div "Please check out the upstairs guest bathroom, tub spout has a bad constant drip…" at bounding box center [271, 222] width 125 height 84
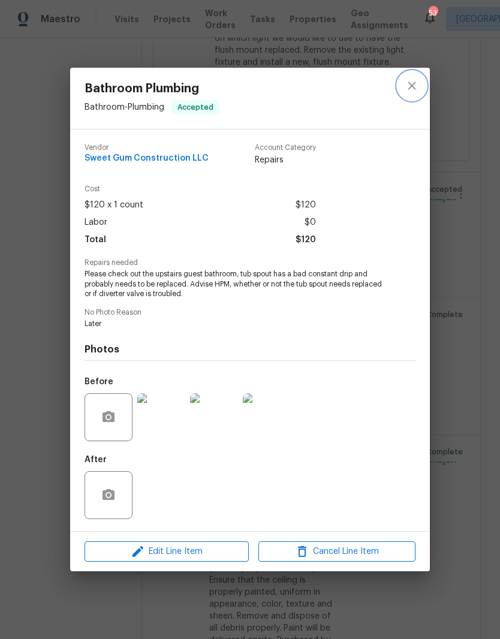
click at [415, 82] on icon "close" at bounding box center [411, 85] width 14 height 14
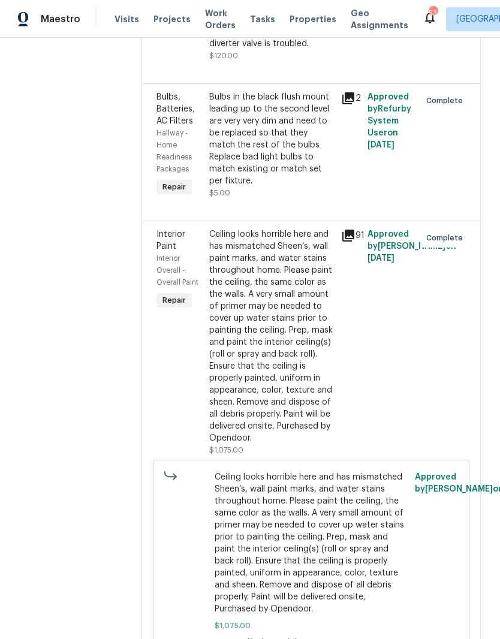
scroll to position [831, 0]
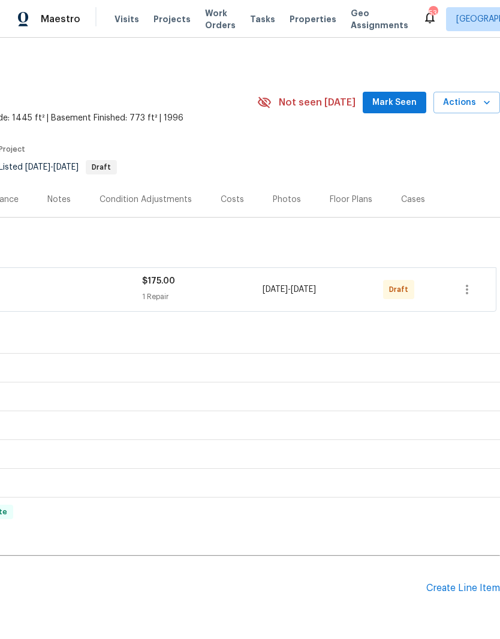
scroll to position [0, 177]
click at [470, 297] on button "button" at bounding box center [466, 289] width 29 height 29
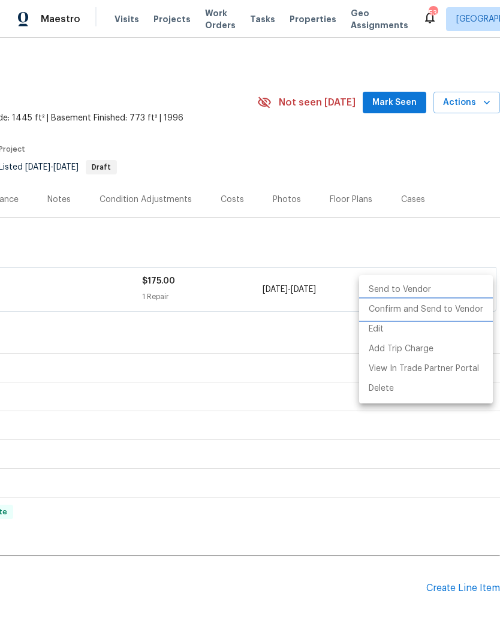
click at [419, 312] on li "Confirm and Send to Vendor" at bounding box center [426, 310] width 134 height 20
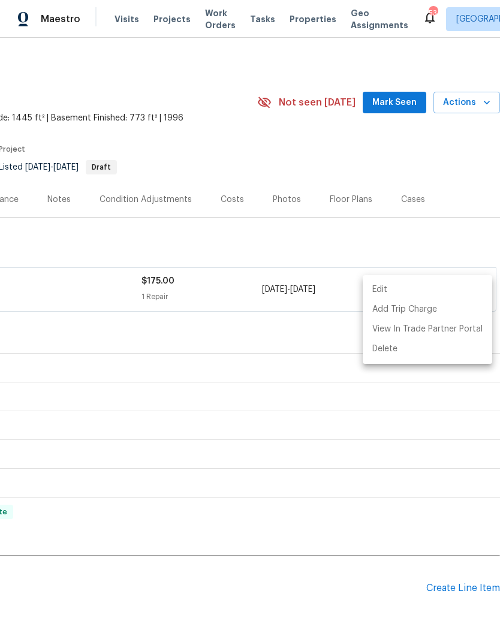
click at [290, 374] on div at bounding box center [250, 319] width 500 height 639
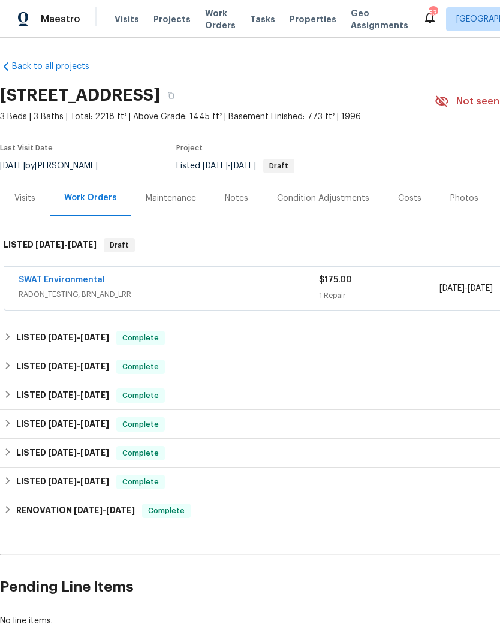
scroll to position [1, 0]
click at [79, 282] on link "SWAT Environmental" at bounding box center [62, 280] width 86 height 8
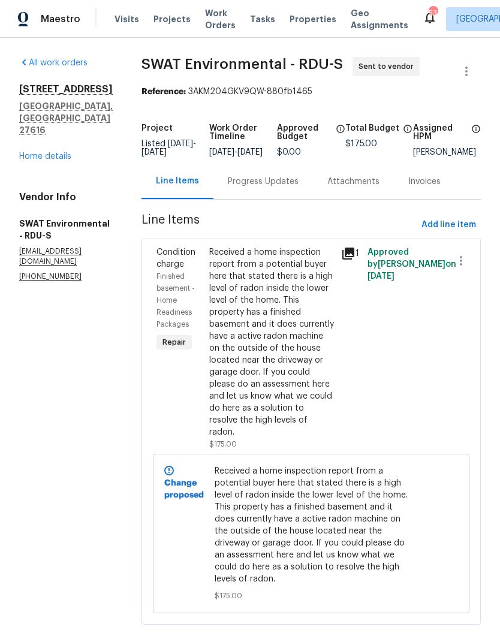
scroll to position [4, 0]
click at [261, 354] on div "Received a home inspection report from a potential buyer here that stated there…" at bounding box center [271, 342] width 125 height 192
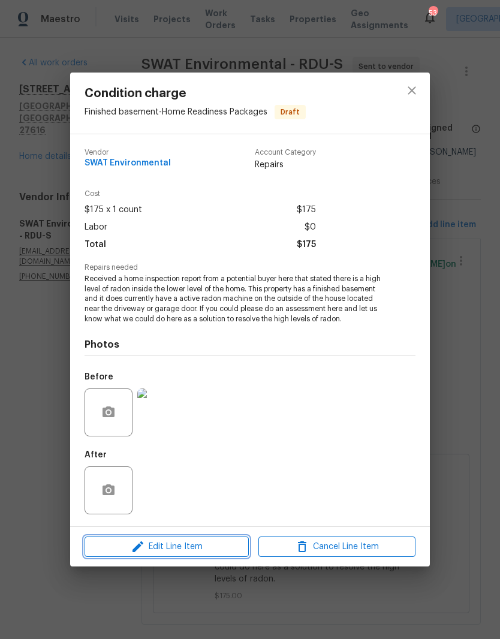
click at [180, 547] on span "Edit Line Item" at bounding box center [166, 546] width 157 height 15
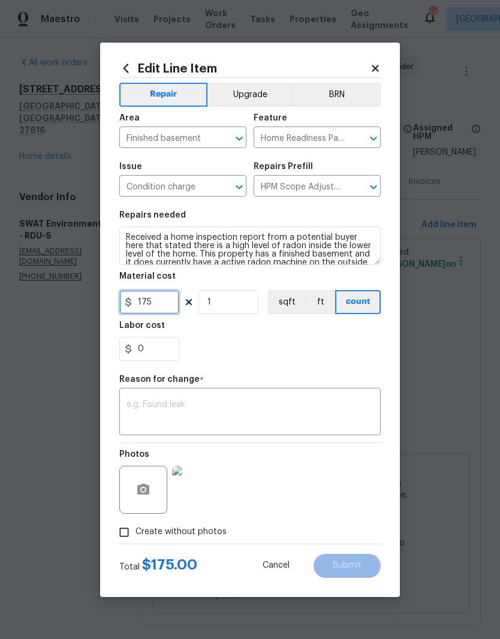
click at [161, 309] on input "175" at bounding box center [149, 302] width 60 height 24
type input "250"
click at [306, 356] on div "0" at bounding box center [249, 349] width 261 height 24
click at [136, 406] on textarea at bounding box center [249, 412] width 247 height 25
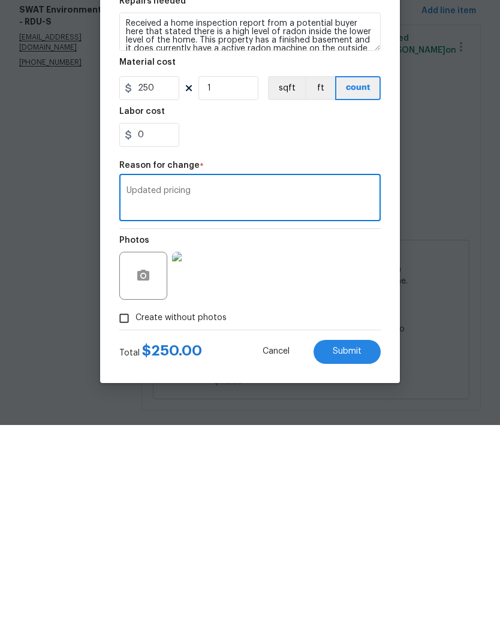
type textarea "Updated pricing"
click at [349, 561] on span "Submit" at bounding box center [346, 565] width 29 height 9
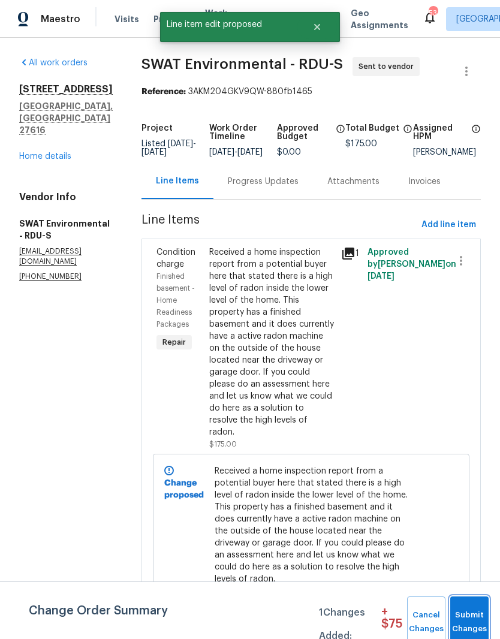
click at [470, 621] on span "Submit Changes" at bounding box center [469, 622] width 26 height 28
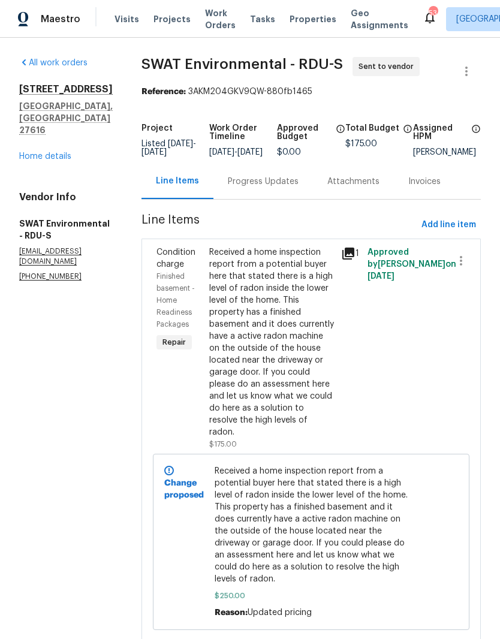
scroll to position [22, 0]
click at [35, 152] on link "Home details" at bounding box center [45, 156] width 52 height 8
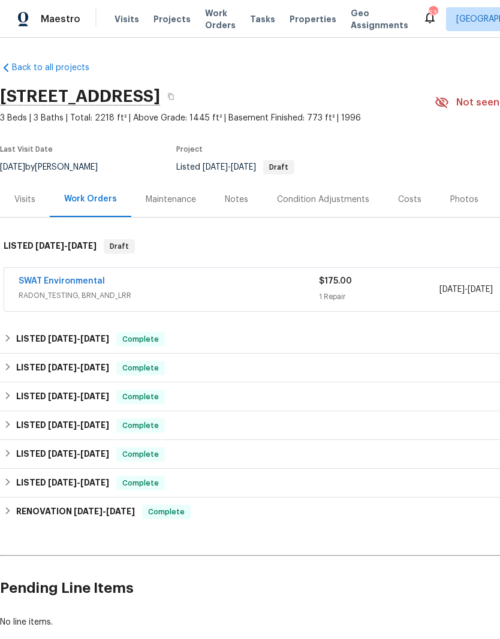
click at [155, 193] on div "Maintenance" at bounding box center [171, 199] width 50 height 12
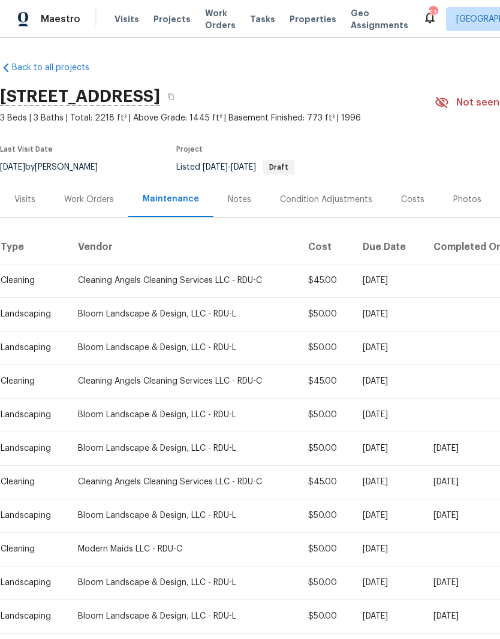
click at [21, 201] on div "Visits" at bounding box center [24, 199] width 21 height 12
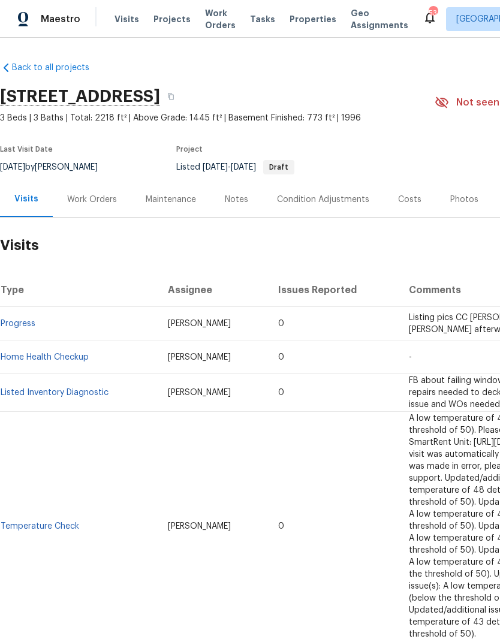
click at [88, 202] on div "Work Orders" at bounding box center [92, 199] width 50 height 12
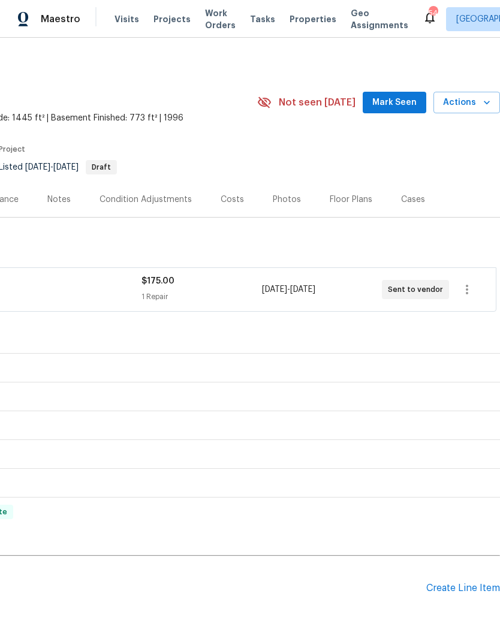
scroll to position [0, 177]
click at [165, 282] on span "$175.00" at bounding box center [157, 281] width 33 height 8
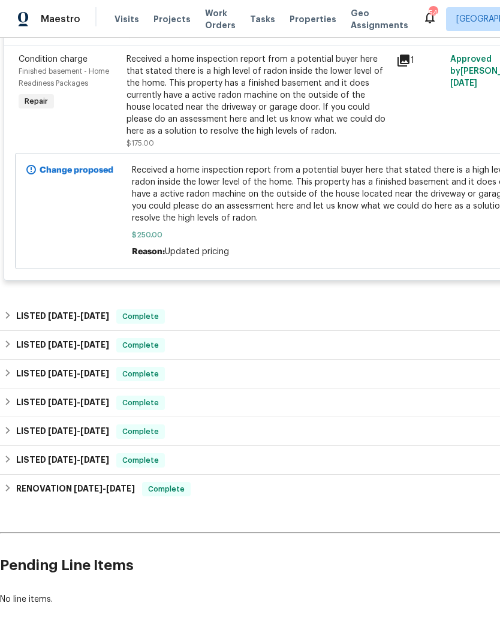
scroll to position [295, 0]
